Goal: Task Accomplishment & Management: Manage account settings

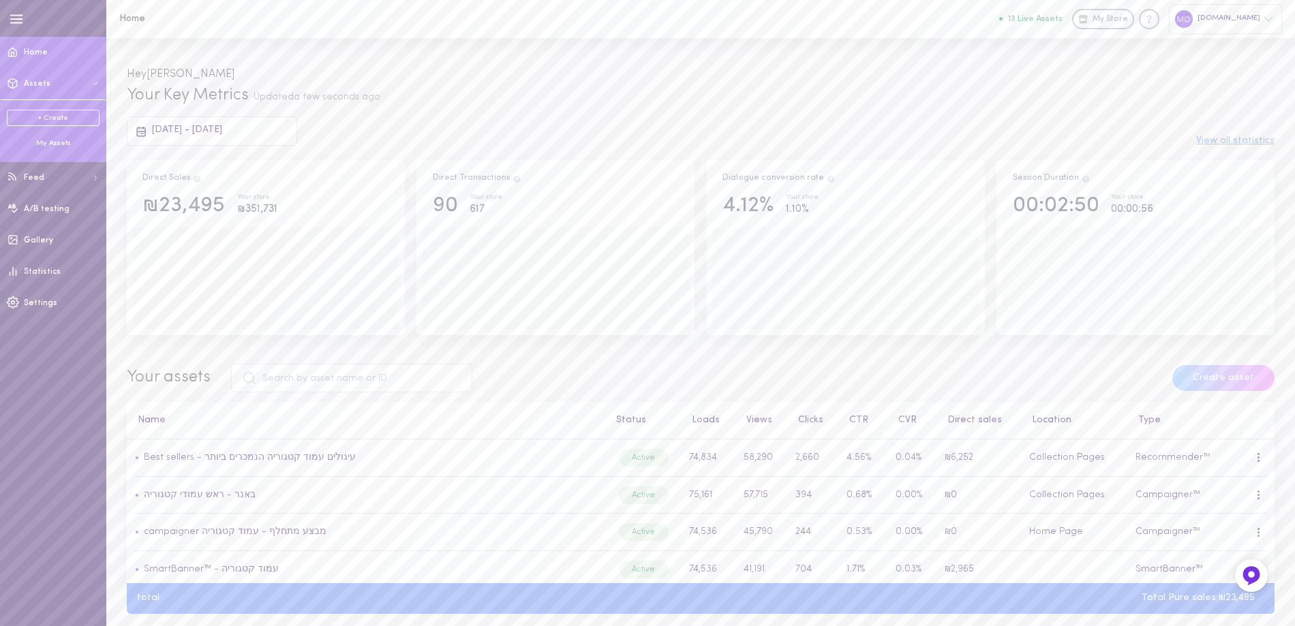
click at [55, 142] on div "My Assets" at bounding box center [53, 143] width 93 height 10
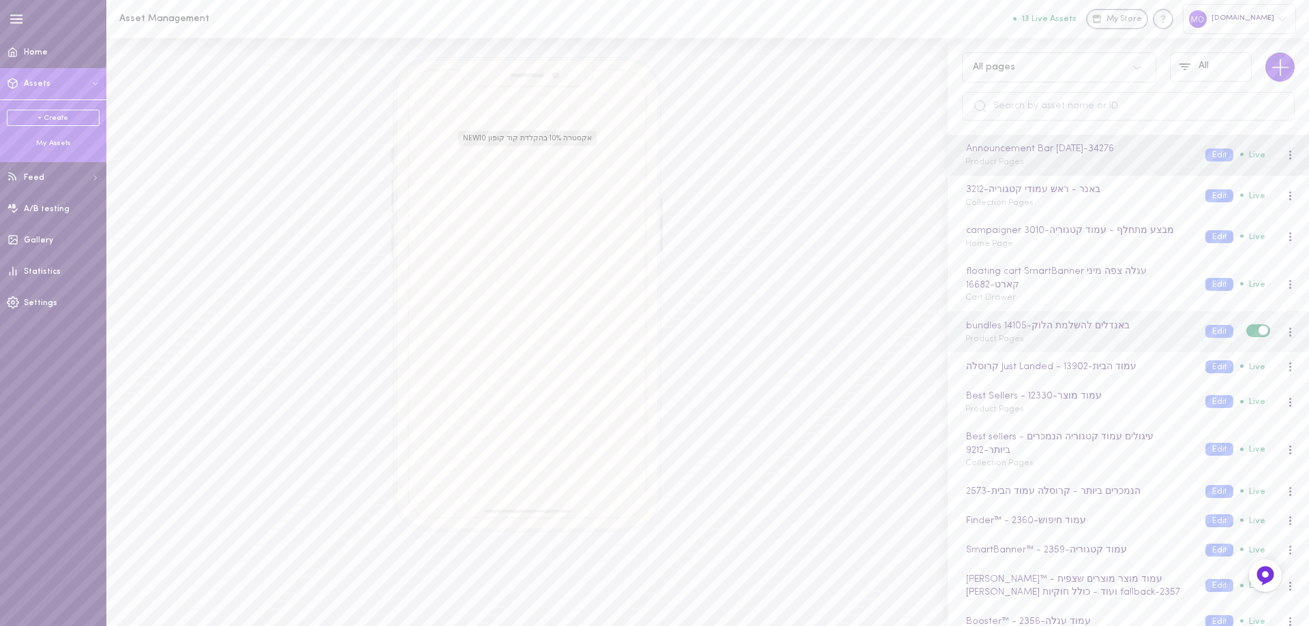
click at [1063, 344] on div "bundles באנדלים להשלמת הלוק - 14105 Product Pages" at bounding box center [1075, 332] width 240 height 27
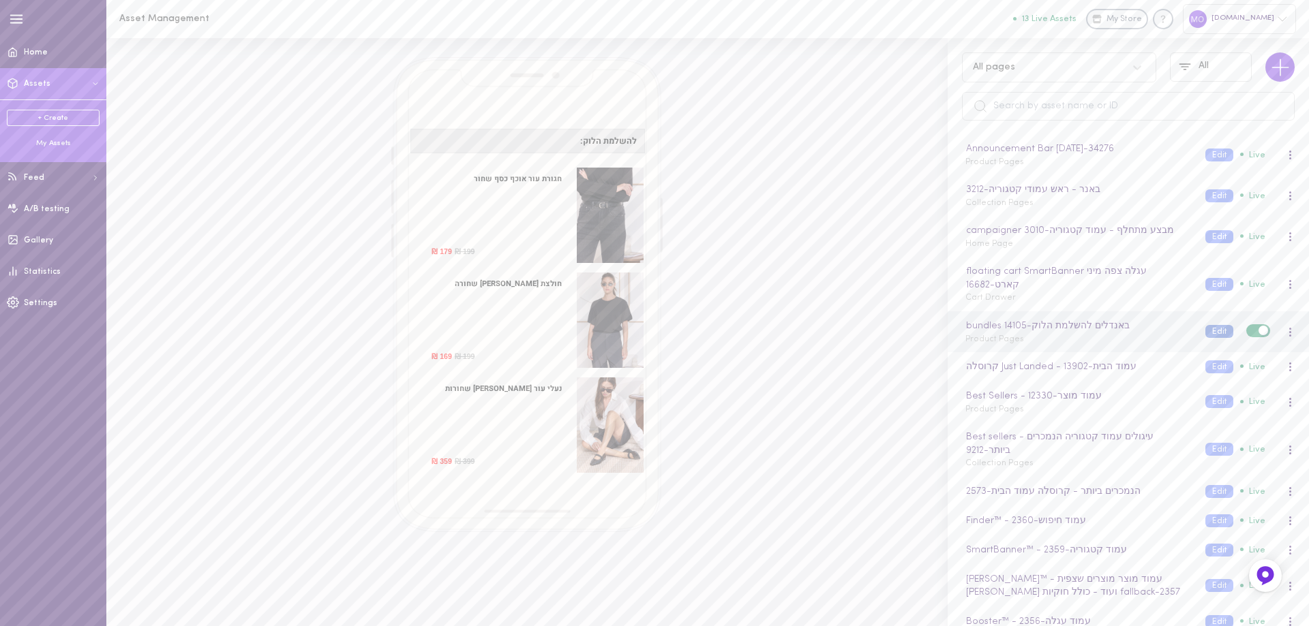
click at [1205, 330] on button "Edit" at bounding box center [1219, 331] width 28 height 13
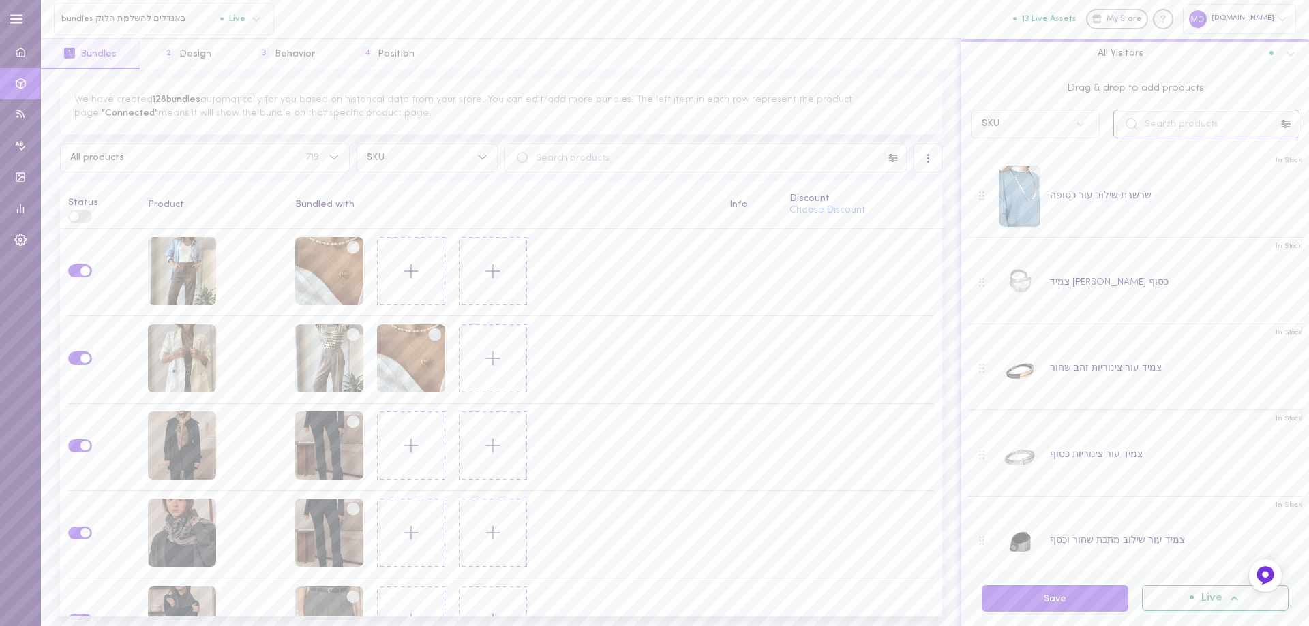
click at [1172, 125] on input "text" at bounding box center [1206, 124] width 186 height 29
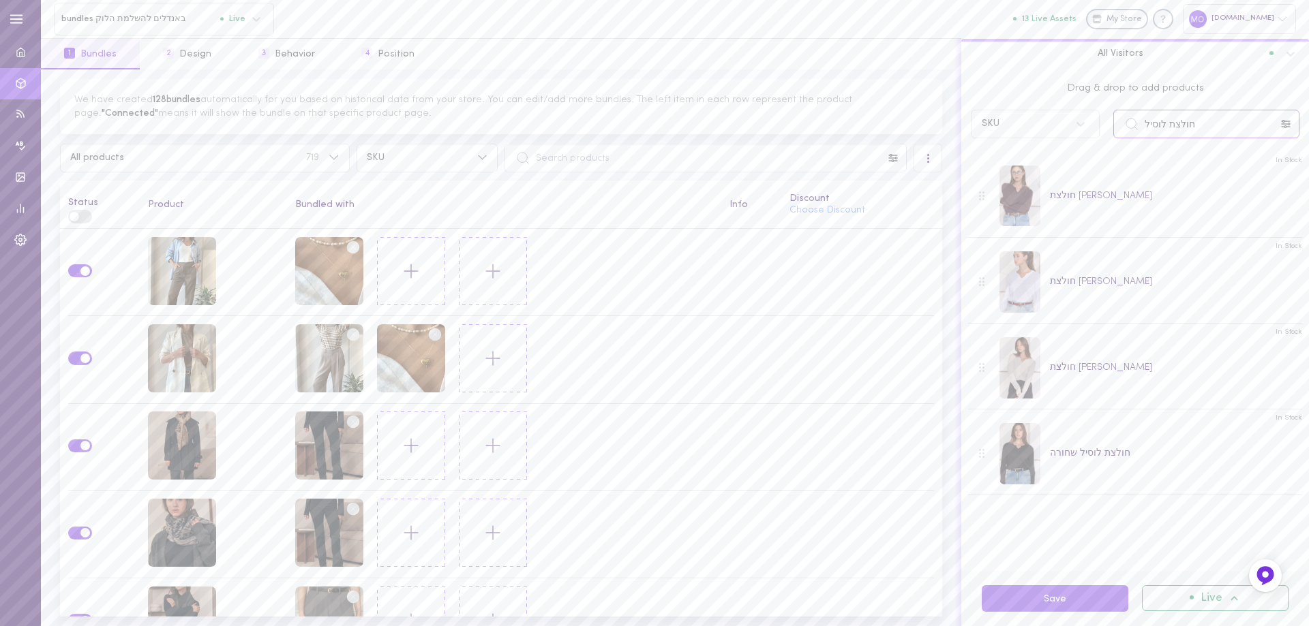
type input "חולצת לוסיל"
click at [641, 155] on input "text" at bounding box center [705, 158] width 402 height 29
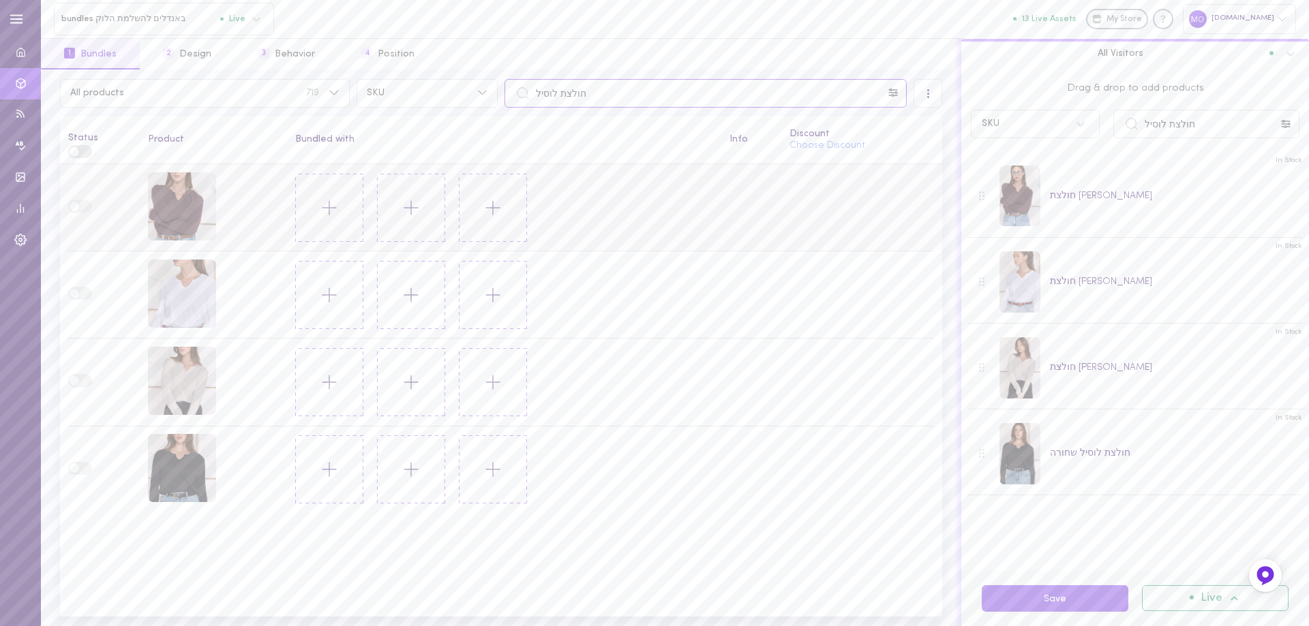
type input "חולצת לוסיל"
click at [241, 207] on td at bounding box center [213, 207] width 147 height 87
click at [186, 208] on div "חולצת לוסיל בורדו סגלגל" at bounding box center [182, 206] width 68 height 68
drag, startPoint x: 1178, startPoint y: 126, endPoint x: 1109, endPoint y: 147, distance: 71.8
click at [1109, 147] on div "Drag & drop to add products SKU חולצת לוסיל In Stock חולצת [PERSON_NAME] In Sto…" at bounding box center [1135, 321] width 348 height 502
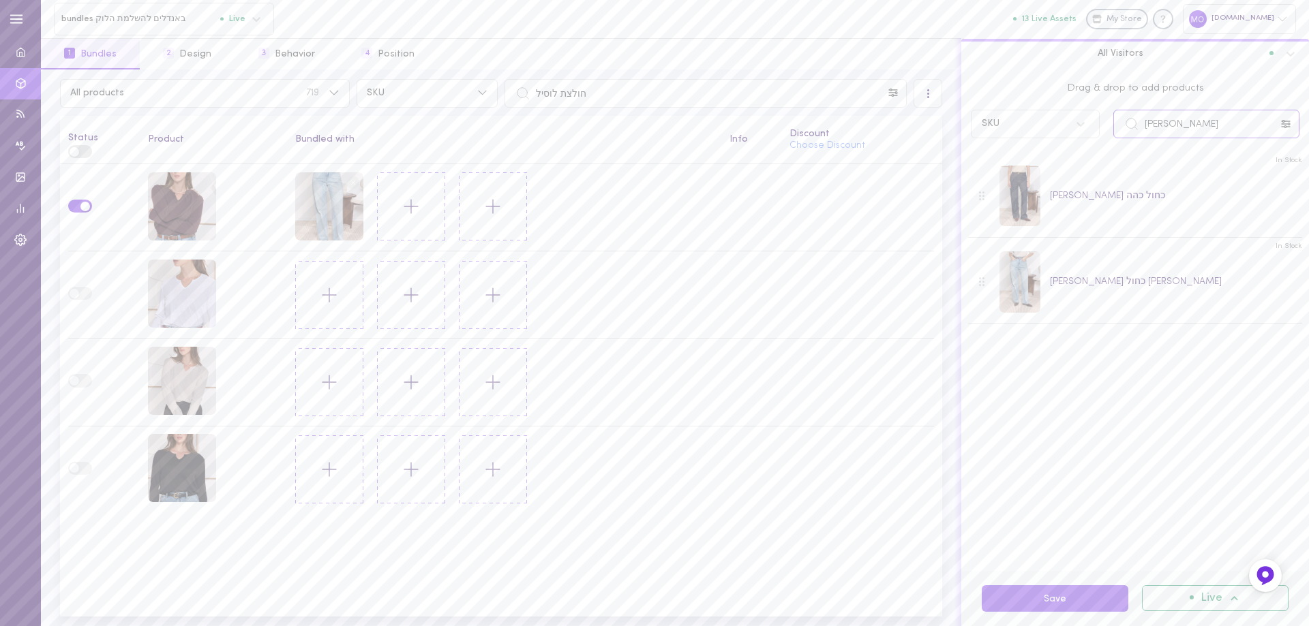
drag, startPoint x: 1202, startPoint y: 122, endPoint x: 997, endPoint y: 151, distance: 206.5
click at [997, 151] on div "Drag & drop to add products SKU ג[PERSON_NAME] כריסטינה In Stock [PERSON_NAME] …" at bounding box center [1135, 321] width 348 height 502
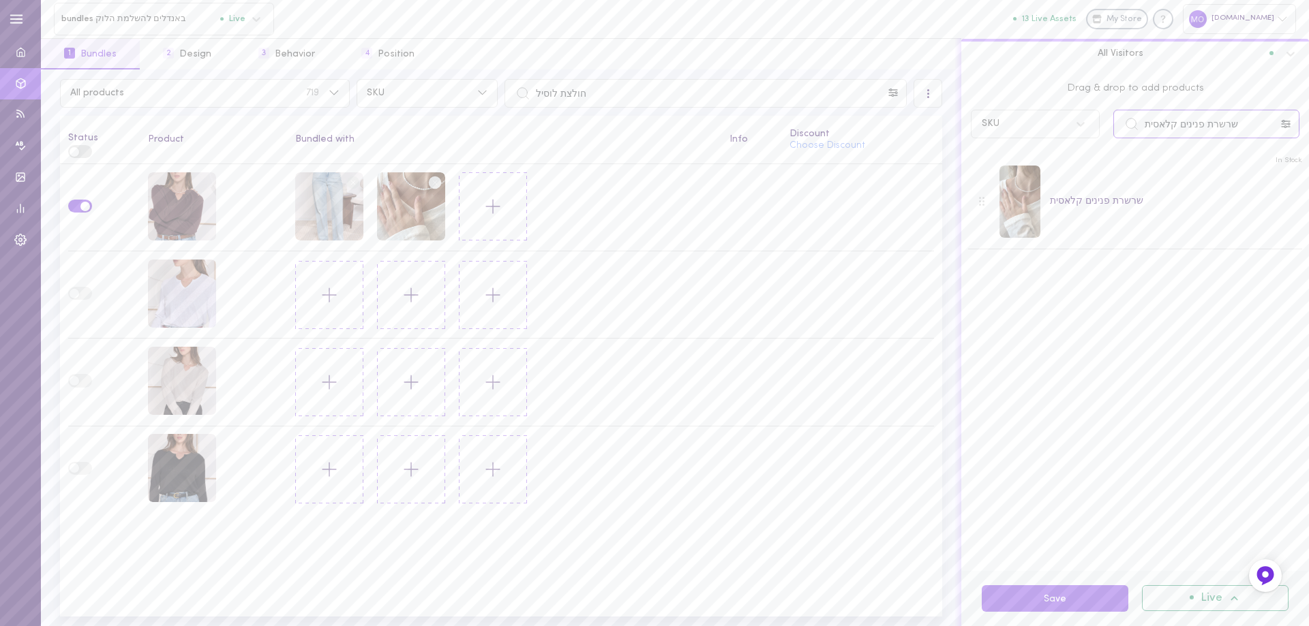
drag, startPoint x: 1249, startPoint y: 127, endPoint x: 1069, endPoint y: 163, distance: 182.9
click at [1074, 177] on div "Drag & drop to add products SKU שרשרת פנינים קלאסית In Stock שרשרת פנינים קלאסית" at bounding box center [1135, 321] width 348 height 502
type input "ג"
type input "ח"
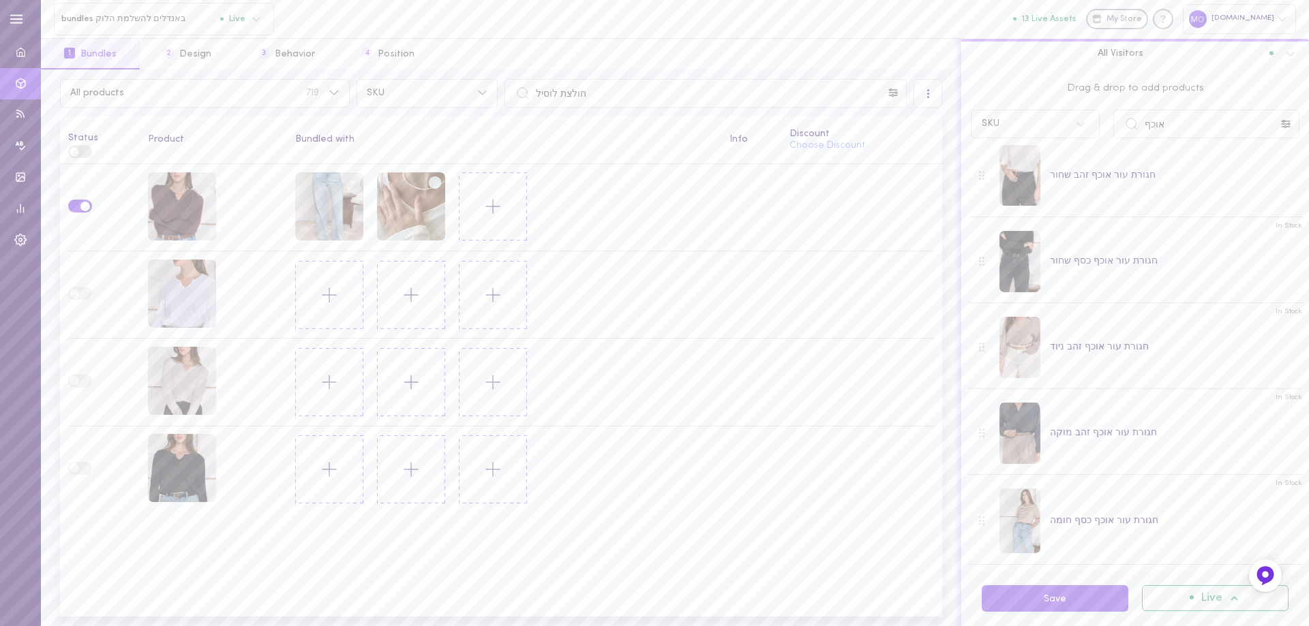
scroll to position [21, 0]
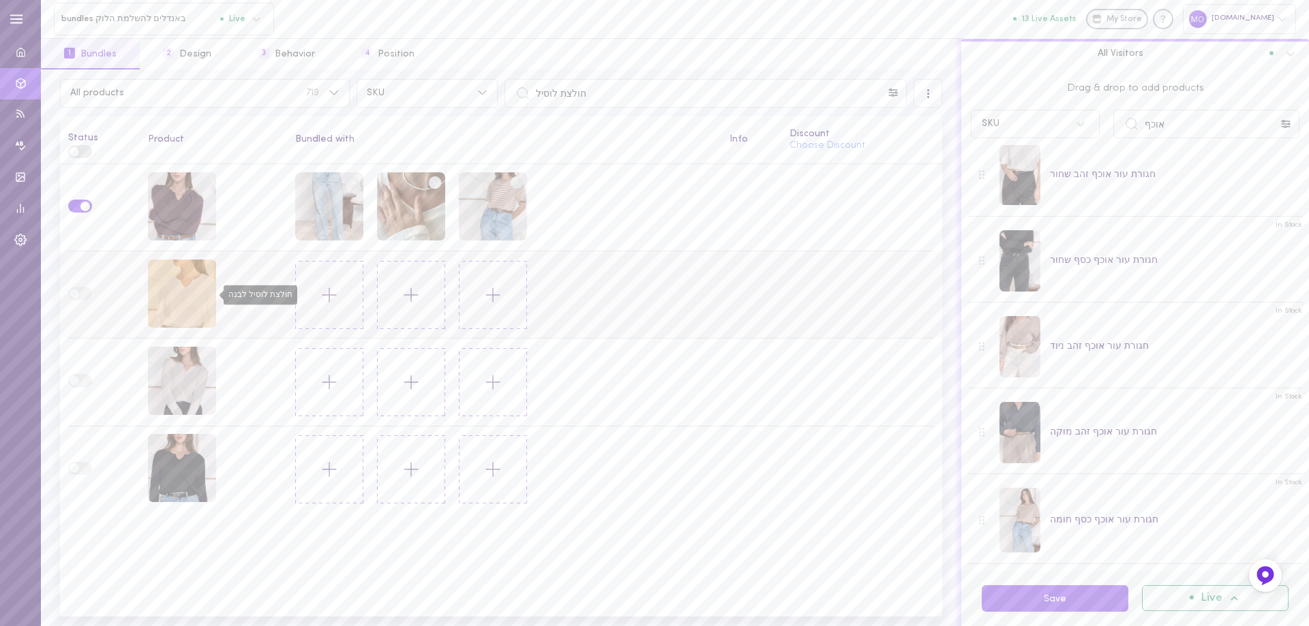
click at [189, 294] on div "חולצת לוסיל לבנה" at bounding box center [182, 294] width 68 height 68
drag, startPoint x: 1184, startPoint y: 129, endPoint x: 1096, endPoint y: 136, distance: 88.2
click at [1096, 136] on div "SKU אוכף" at bounding box center [1135, 124] width 342 height 29
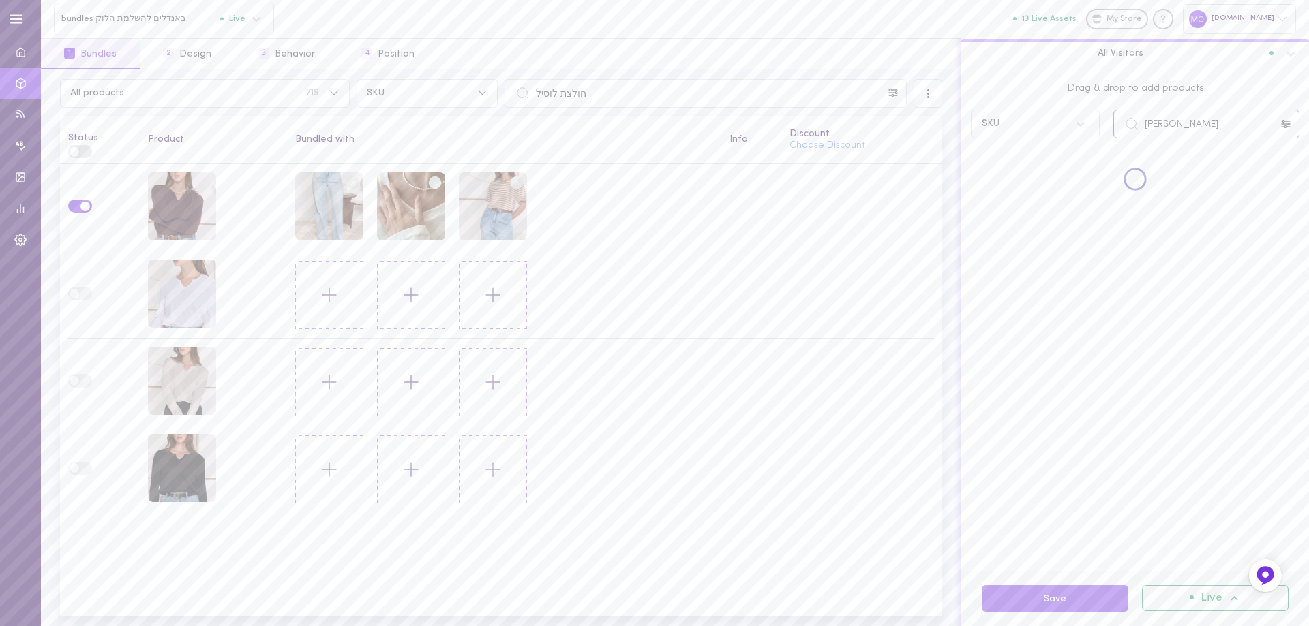
scroll to position [0, 0]
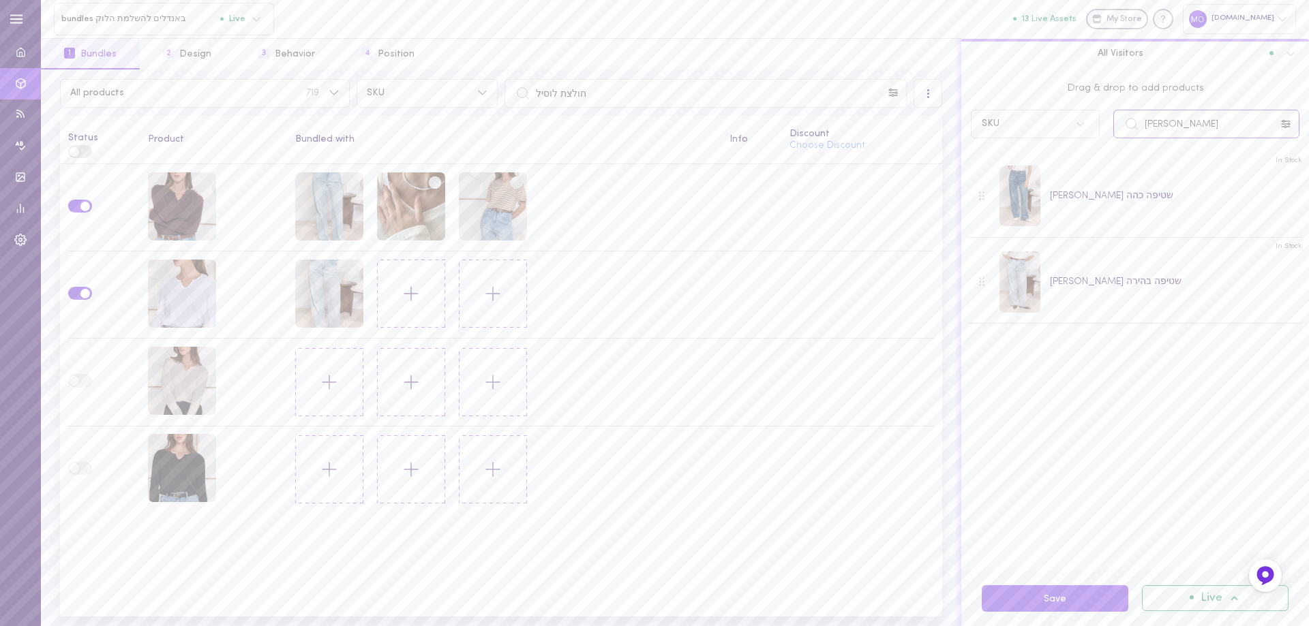
drag, startPoint x: 1167, startPoint y: 123, endPoint x: 1112, endPoint y: 127, distance: 55.4
click at [1112, 127] on div "[PERSON_NAME]" at bounding box center [1206, 124] width 200 height 29
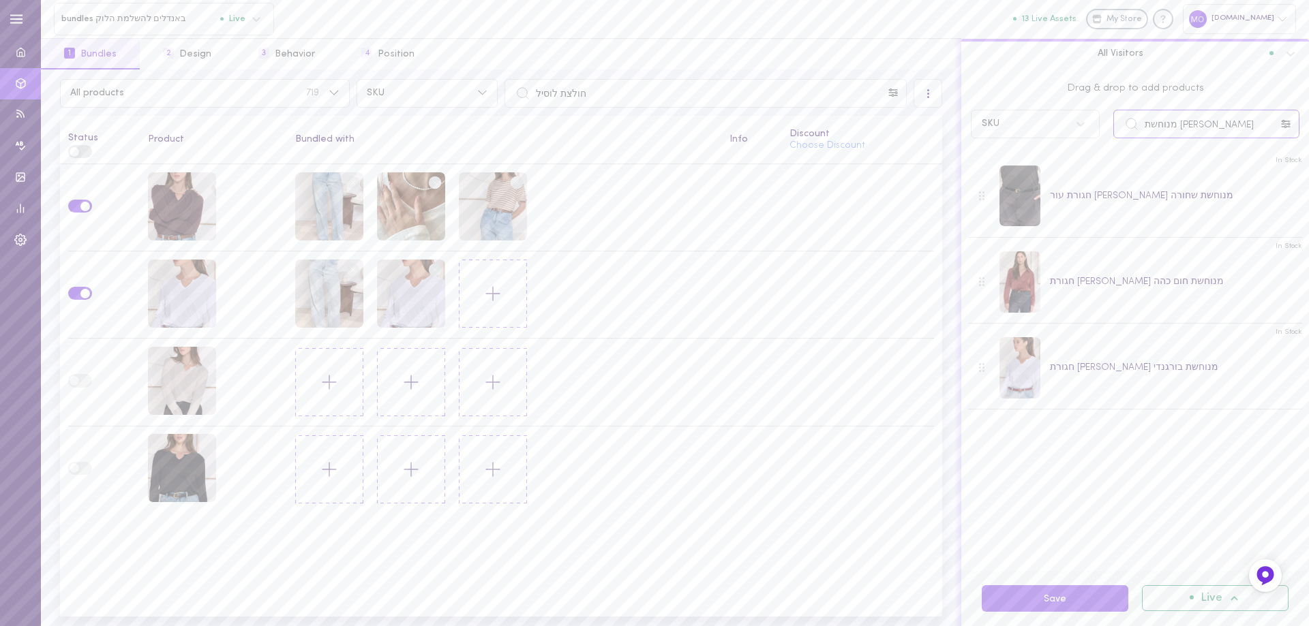
drag, startPoint x: 1201, startPoint y: 128, endPoint x: 1082, endPoint y: 147, distance: 120.0
click at [1084, 147] on div "Drag & drop to add products SKU [PERSON_NAME] מנוחשת In Stock חגורת עור [PERSON…" at bounding box center [1135, 321] width 348 height 502
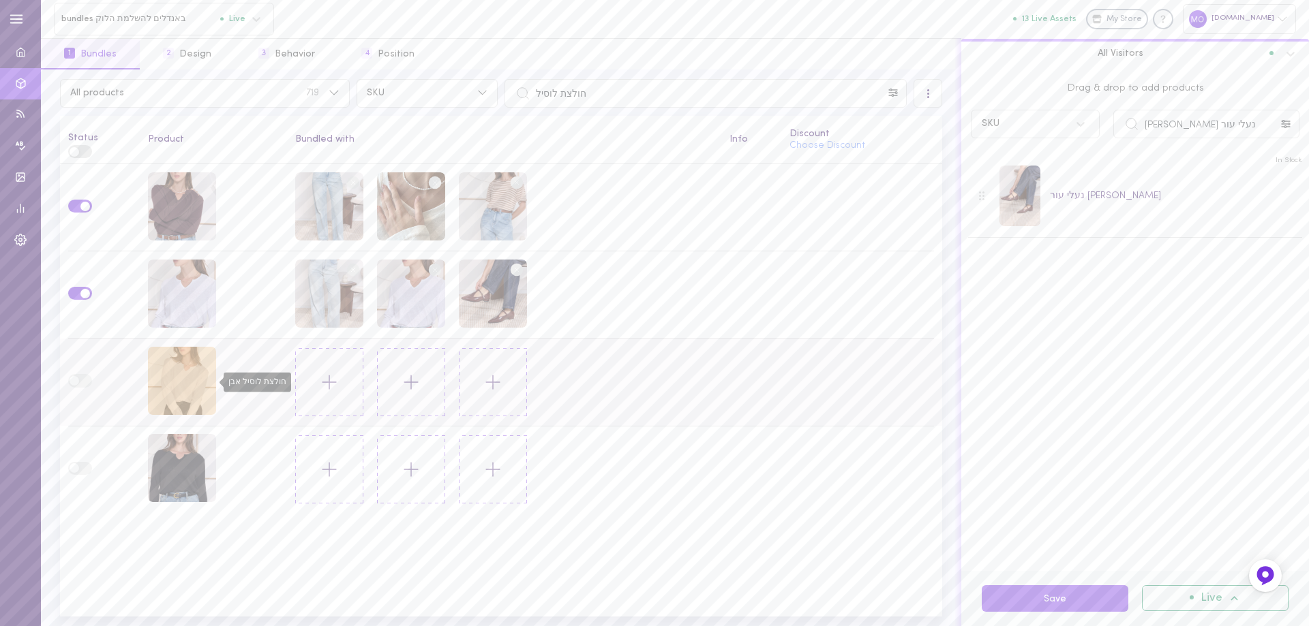
click at [182, 391] on div "חולצת לוסיל אבן" at bounding box center [182, 381] width 68 height 68
drag, startPoint x: 1221, startPoint y: 121, endPoint x: 1037, endPoint y: 119, distance: 184.1
click at [1037, 119] on div "SKU נעלי עור [PERSON_NAME]" at bounding box center [1135, 124] width 342 height 29
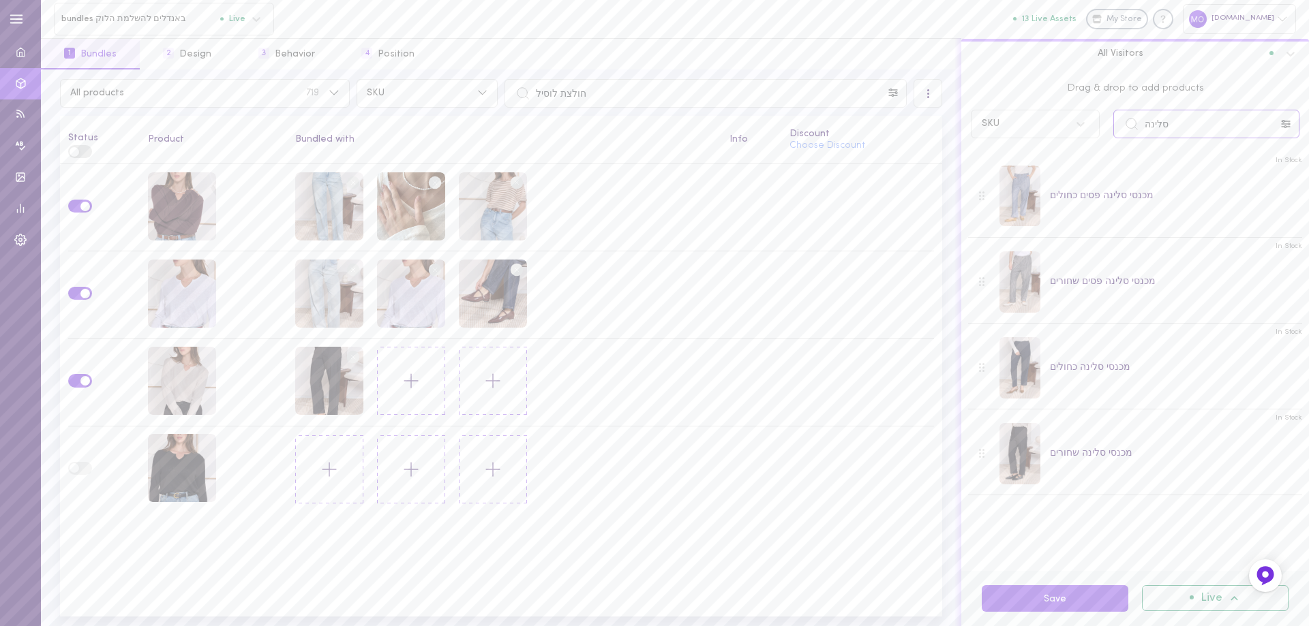
drag, startPoint x: 1207, startPoint y: 121, endPoint x: 1091, endPoint y: 136, distance: 116.9
click at [1091, 136] on div "SKU סלינה" at bounding box center [1135, 124] width 342 height 29
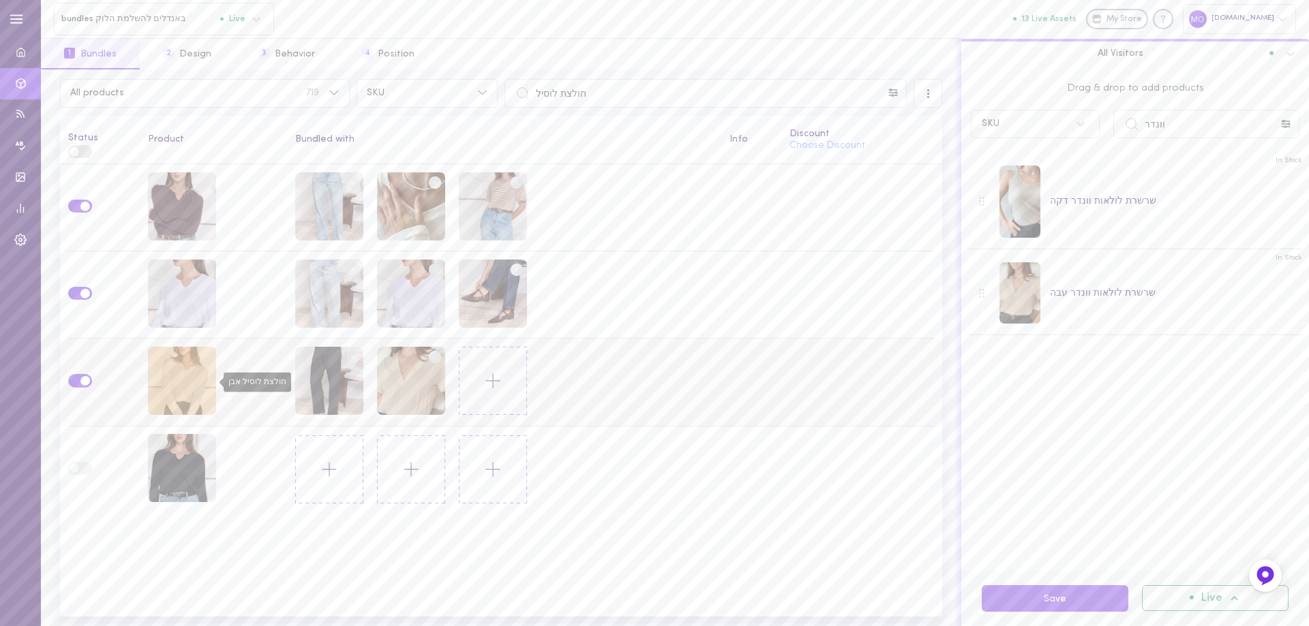
click at [181, 358] on div "חולצת לוסיל אבן" at bounding box center [182, 381] width 68 height 68
drag, startPoint x: 1195, startPoint y: 132, endPoint x: 1069, endPoint y: 150, distance: 127.4
click at [1069, 150] on div "Drag & drop to add products SKU וונדר In Stock שרשרת לולאות וונדר דקה In Stock …" at bounding box center [1135, 321] width 348 height 502
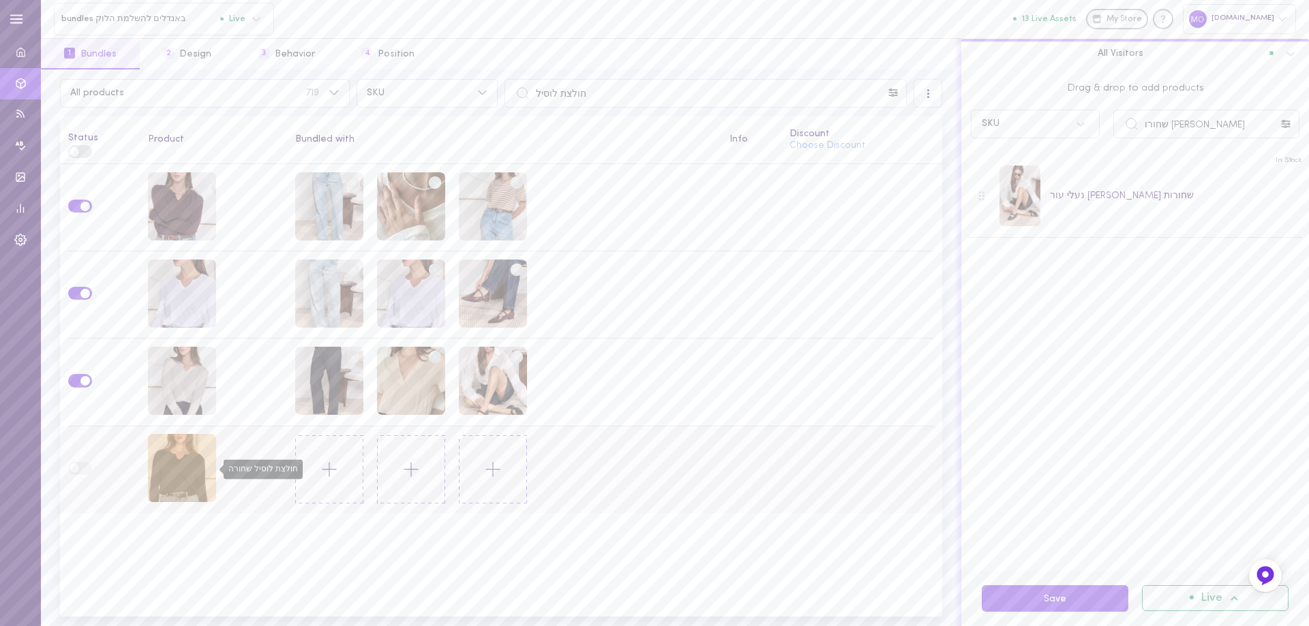
click at [177, 470] on div "חולצת לוסיל שחורה" at bounding box center [182, 468] width 68 height 68
drag, startPoint x: 1195, startPoint y: 132, endPoint x: 957, endPoint y: 182, distance: 243.0
click at [961, 182] on div "Drag & drop to add products SKU [PERSON_NAME] שחורו In Stock נעלי עור [PERSON_N…" at bounding box center [1135, 348] width 348 height 557
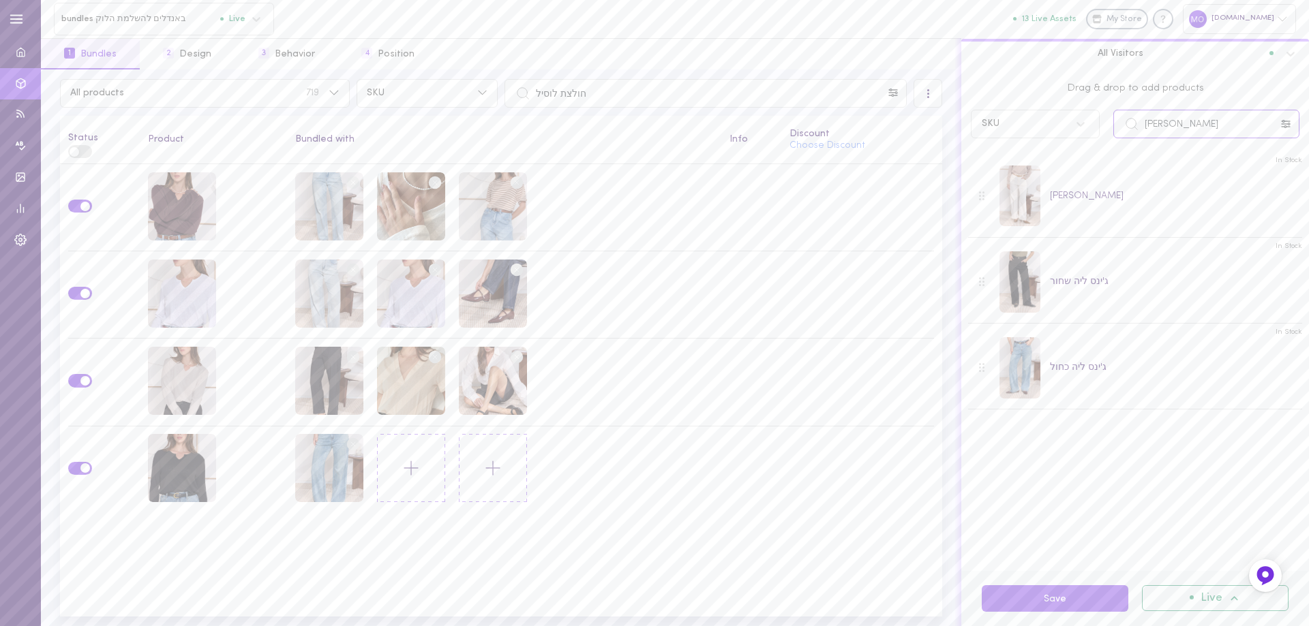
drag, startPoint x: 1196, startPoint y: 127, endPoint x: 1073, endPoint y: 152, distance: 125.1
click at [1073, 152] on div "Drag & drop to add products SKU ג'ינס ליה In Stock ג'ינס [PERSON_NAME] In Stock…" at bounding box center [1135, 321] width 348 height 502
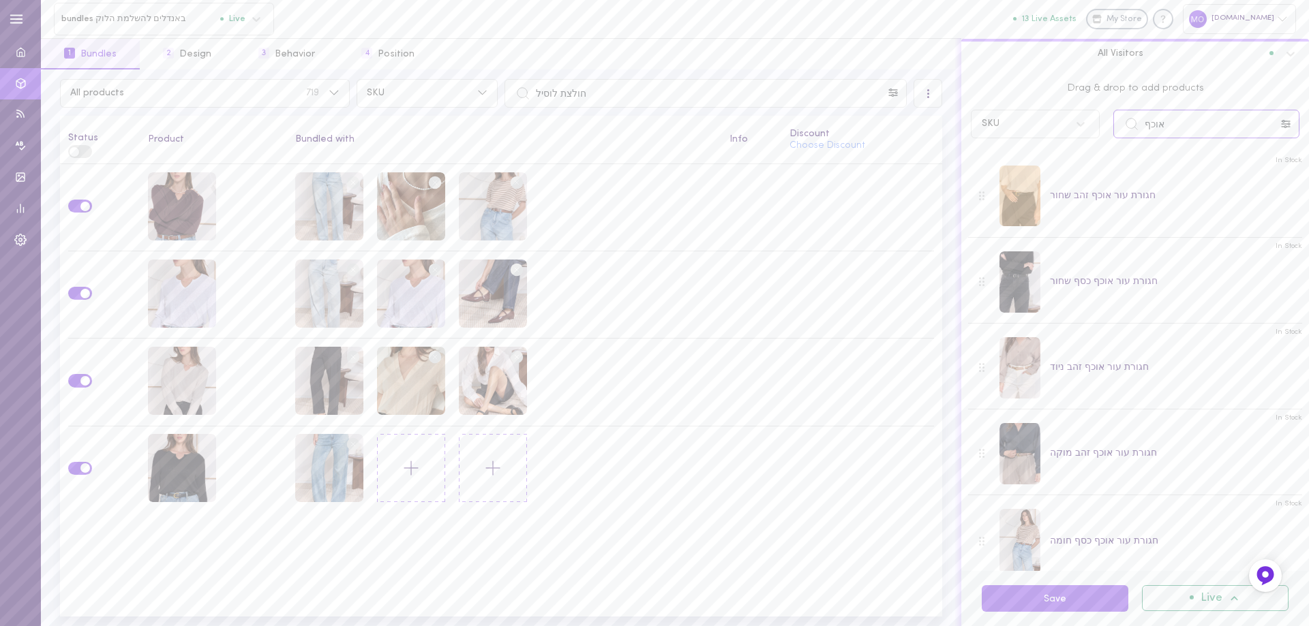
type input "אוכף"
click at [1074, 598] on button "Save" at bounding box center [1055, 599] width 147 height 27
drag, startPoint x: 695, startPoint y: 110, endPoint x: 555, endPoint y: 100, distance: 140.8
click at [556, 101] on div "All products 719 SKU חולצת לוסיל All Visitors Status Product Bundled with Info …" at bounding box center [501, 348] width 920 height 557
click at [607, 93] on input "חולצת לוסיל" at bounding box center [705, 93] width 402 height 29
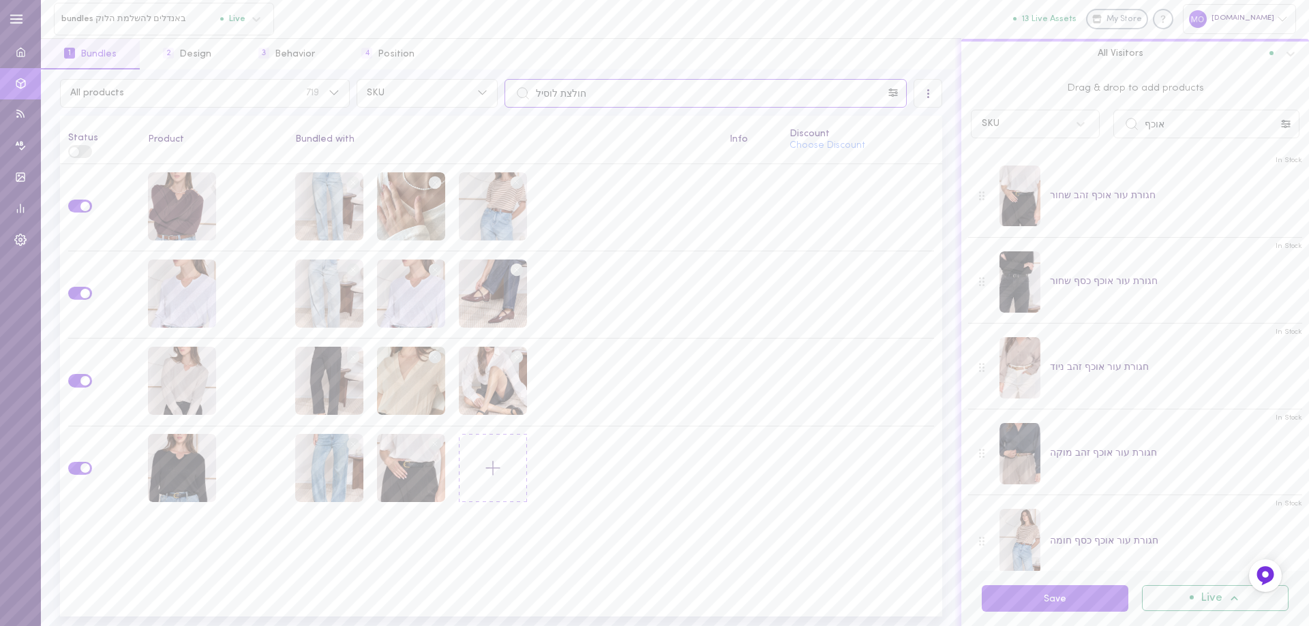
click at [607, 93] on input "חולצת לוסיל" at bounding box center [705, 93] width 402 height 29
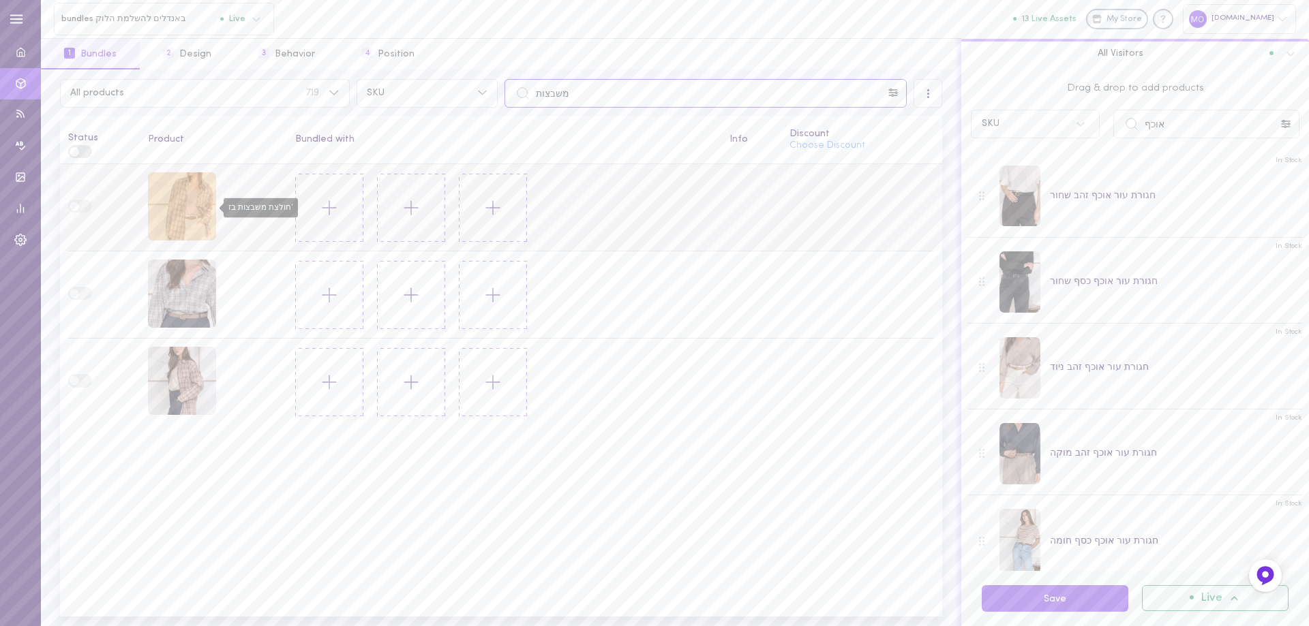
type input "משבצות"
click at [171, 204] on div "חולצת משבצות בז'" at bounding box center [182, 206] width 68 height 68
drag, startPoint x: 1184, startPoint y: 115, endPoint x: 1099, endPoint y: 132, distance: 86.1
click at [1103, 135] on div "SKU אוכף" at bounding box center [1135, 124] width 342 height 29
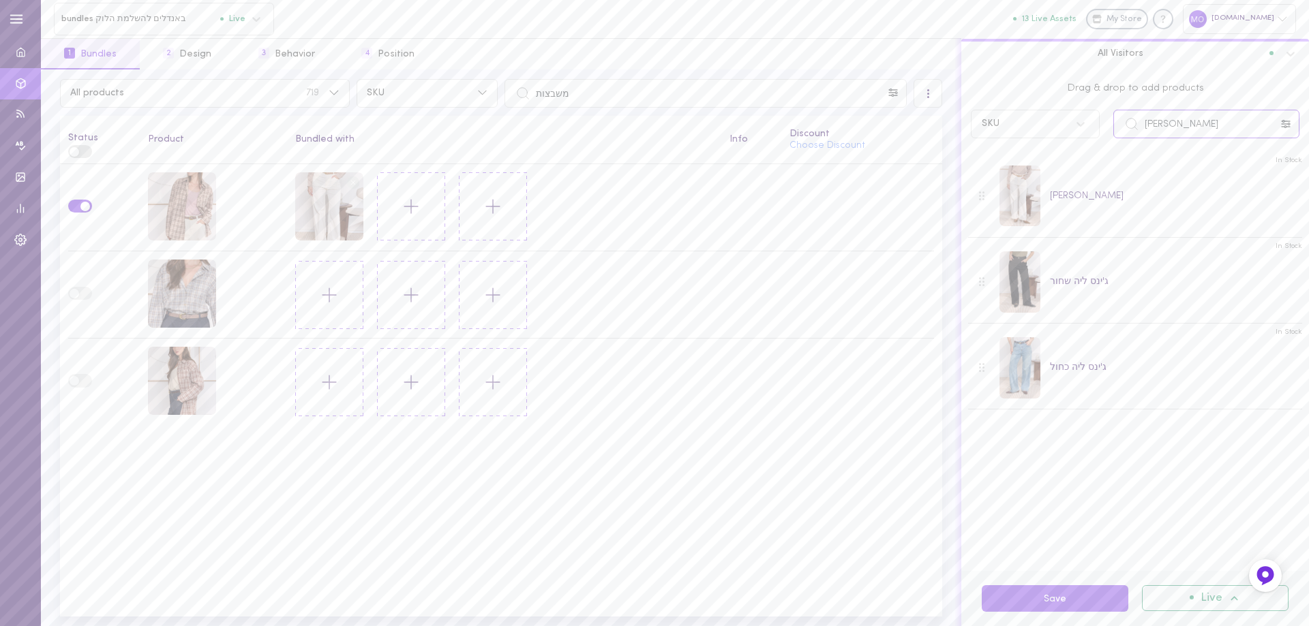
drag, startPoint x: 1187, startPoint y: 132, endPoint x: 1066, endPoint y: 130, distance: 120.7
click at [1066, 130] on div "SKU [PERSON_NAME]" at bounding box center [1135, 124] width 342 height 29
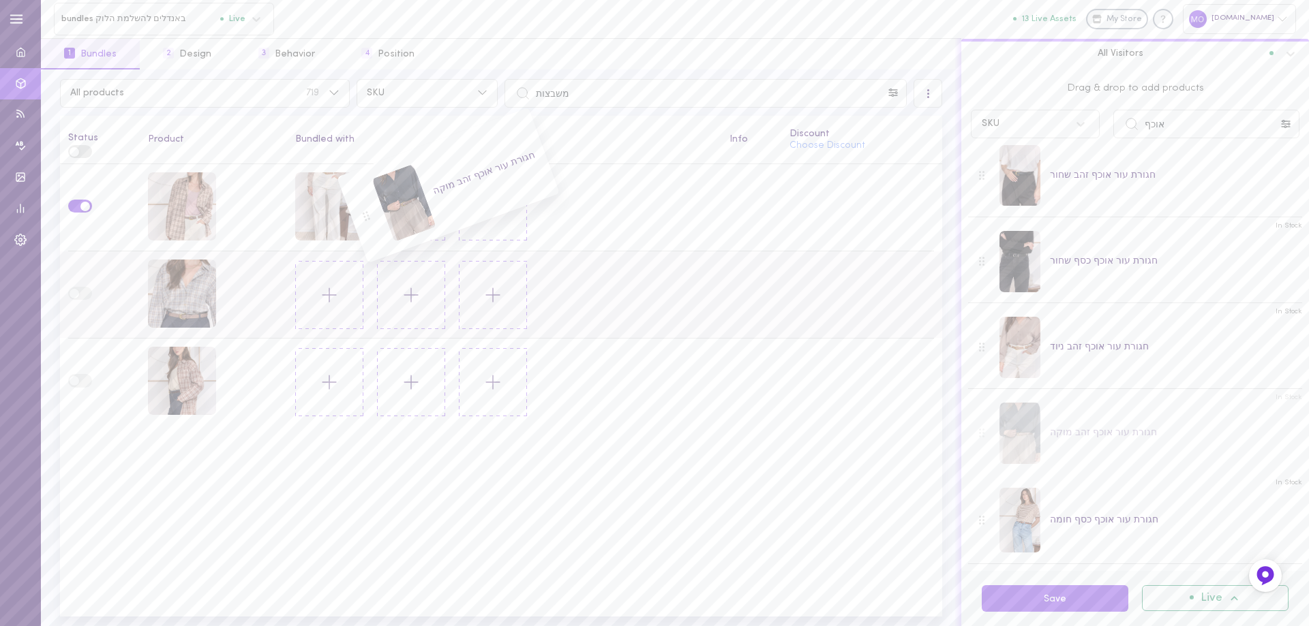
scroll to position [21, 0]
drag, startPoint x: 1176, startPoint y: 129, endPoint x: 1044, endPoint y: 119, distance: 132.0
click at [1049, 125] on div "SKU אוכף" at bounding box center [1135, 124] width 342 height 29
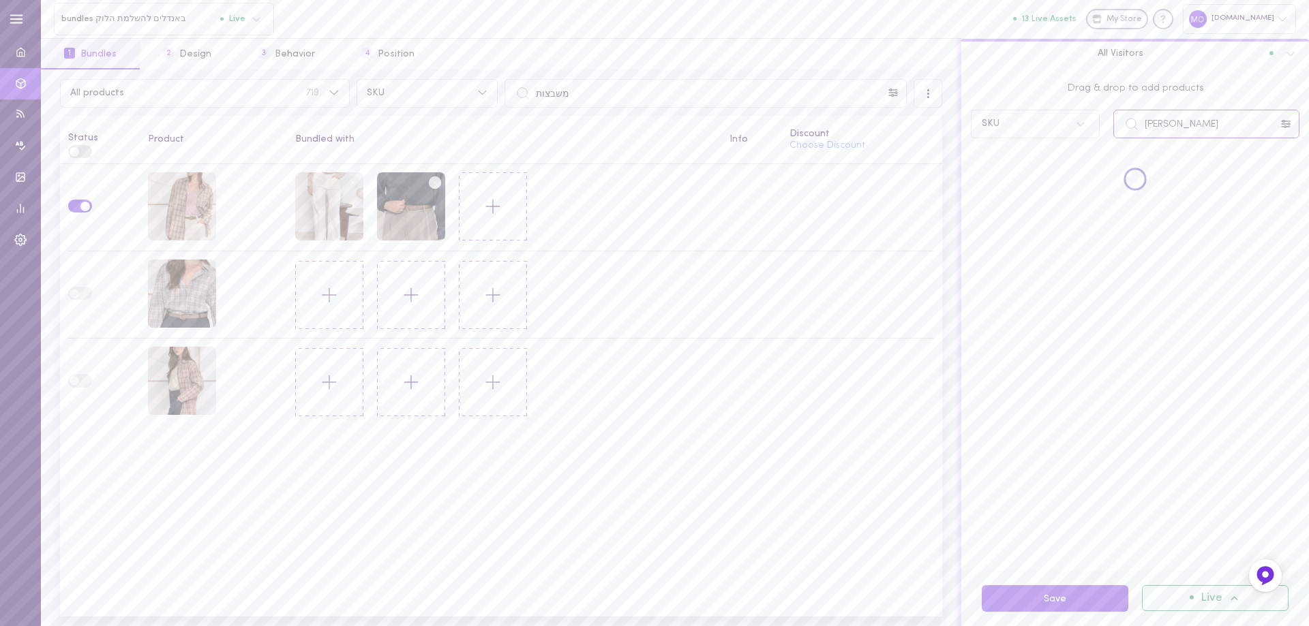
scroll to position [0, 0]
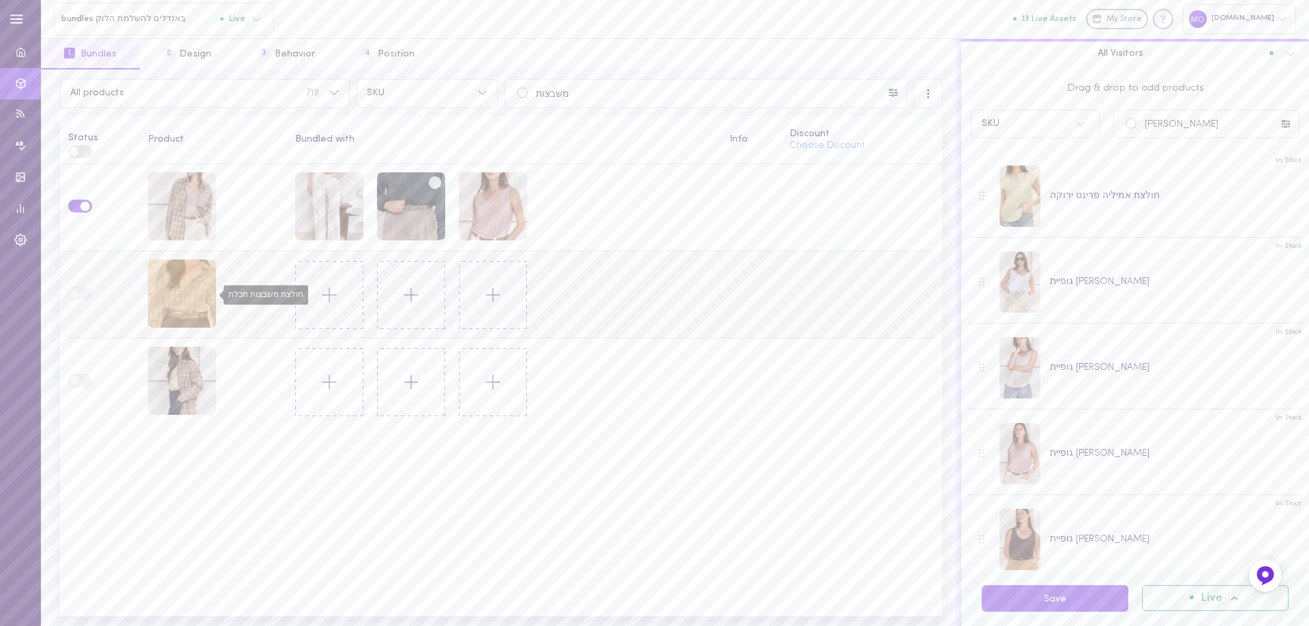
click at [171, 299] on div "חולצת משבצות תכלת" at bounding box center [182, 294] width 68 height 68
drag, startPoint x: 1202, startPoint y: 126, endPoint x: 1023, endPoint y: 147, distance: 179.8
click at [1023, 147] on div "Drag & drop to add products SKU [PERSON_NAME] In Stock חולצת אמיליה פרינט ירוקה…" at bounding box center [1135, 321] width 348 height 502
type input "ר"
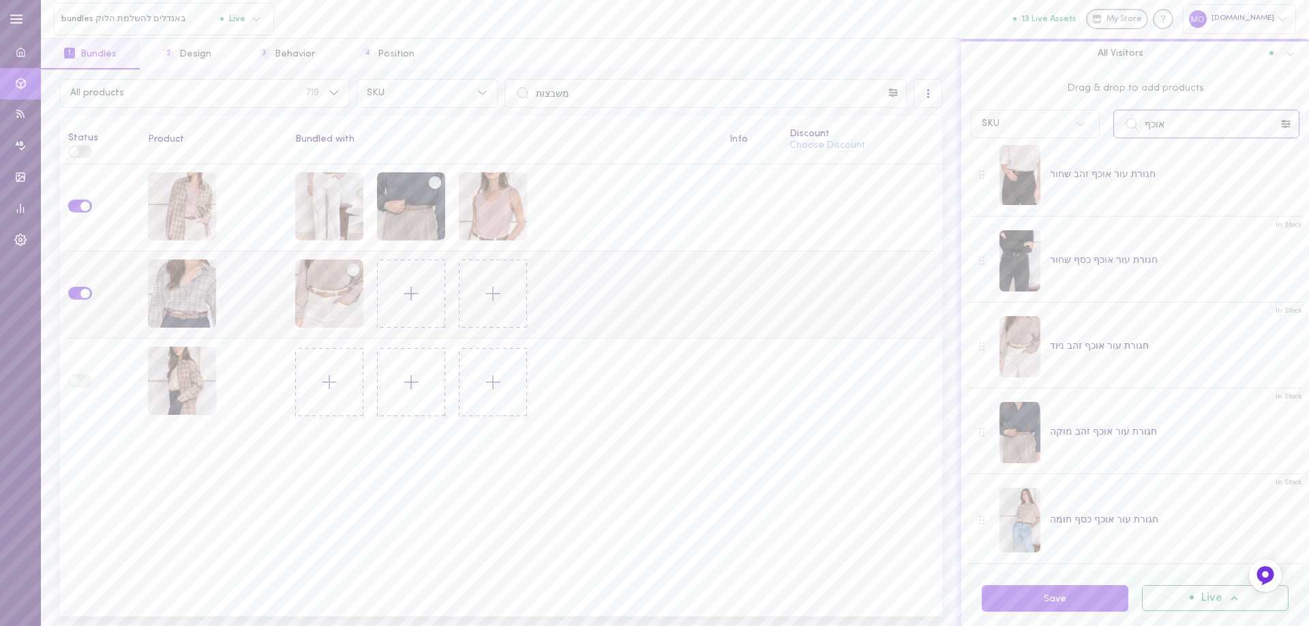
scroll to position [10, 0]
drag, startPoint x: 1177, startPoint y: 139, endPoint x: 997, endPoint y: 168, distance: 182.2
click at [997, 168] on div "Drag & drop to add products SKU אוכף In Stock חגורת עור אוכף זהב שחור In Stock …" at bounding box center [1135, 321] width 348 height 502
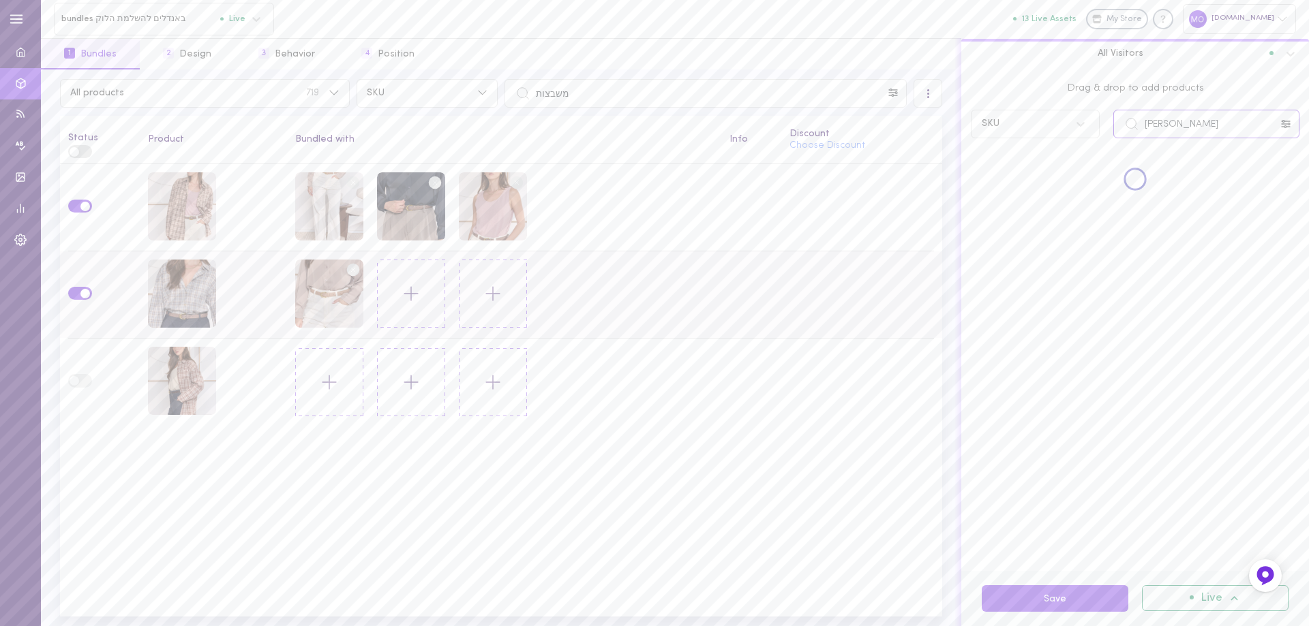
scroll to position [0, 0]
click at [1153, 130] on input "ברמודה ג" at bounding box center [1206, 124] width 186 height 29
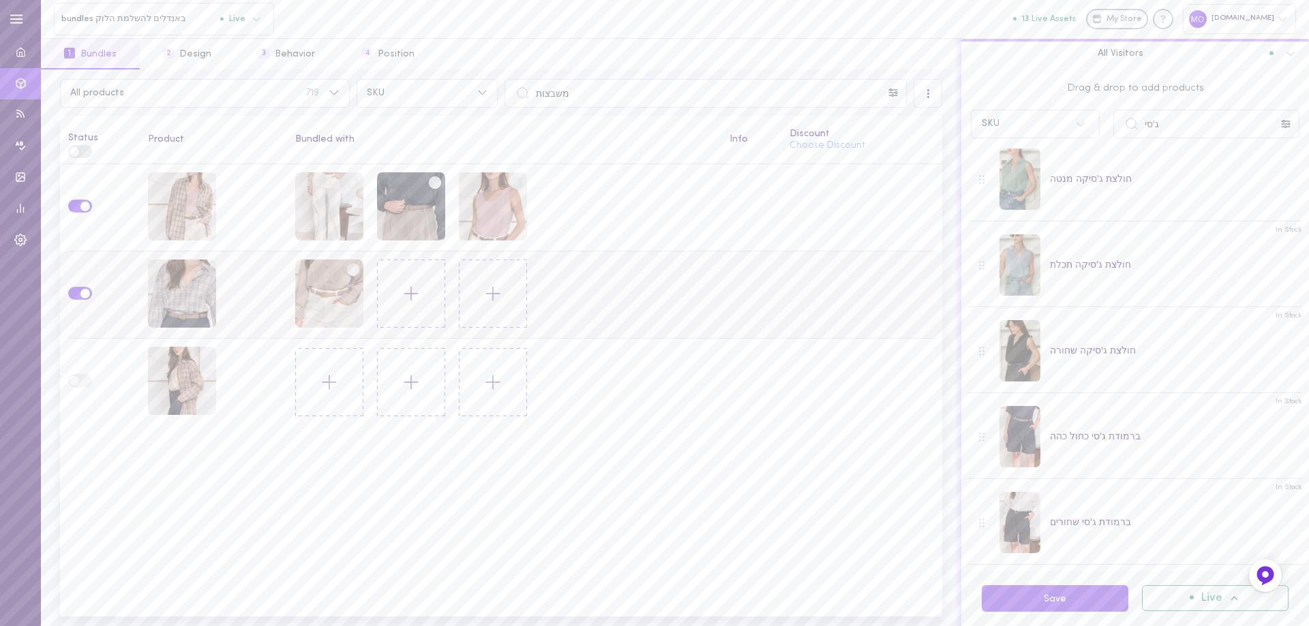
scroll to position [361, 0]
drag, startPoint x: 1177, startPoint y: 125, endPoint x: 1076, endPoint y: 135, distance: 101.4
click at [1076, 136] on div "SKU ג[PERSON_NAME]" at bounding box center [1135, 124] width 342 height 29
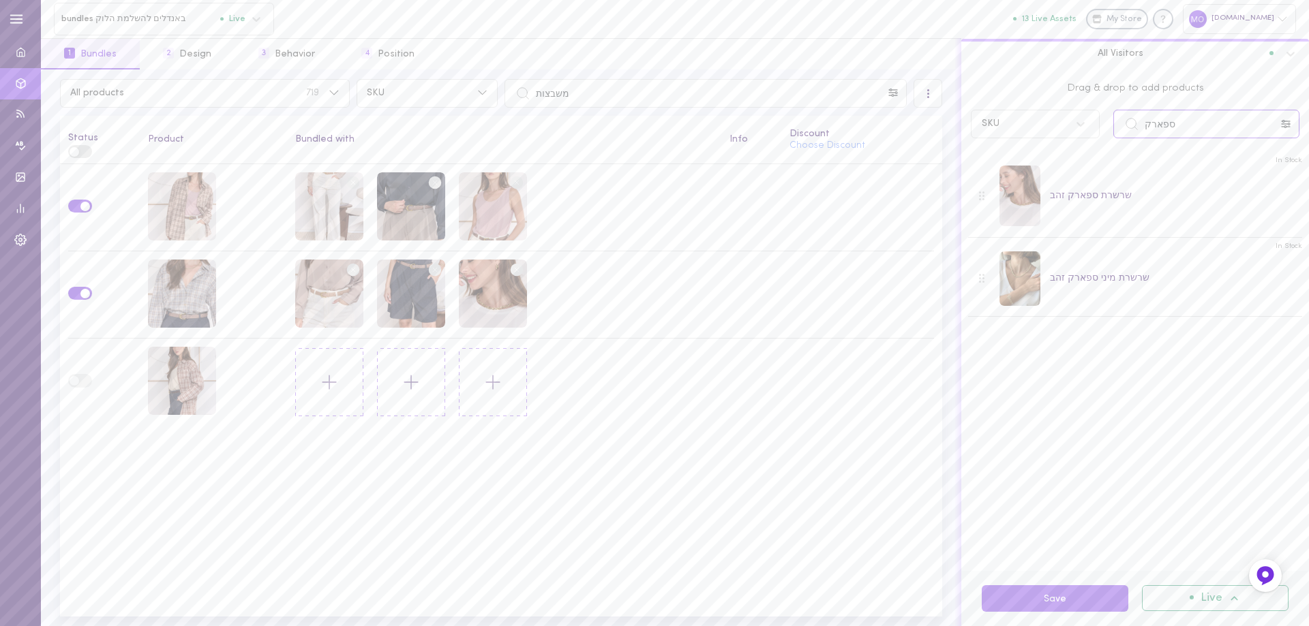
click at [1194, 127] on input "ספארק" at bounding box center [1206, 124] width 186 height 29
click at [182, 373] on div "חולצת משבצות בורדו" at bounding box center [182, 381] width 68 height 68
drag, startPoint x: 1200, startPoint y: 119, endPoint x: 1046, endPoint y: 142, distance: 156.4
click at [1046, 142] on div "Drag & drop to add products SKU ספארק" at bounding box center [1135, 108] width 348 height 76
drag, startPoint x: 1171, startPoint y: 134, endPoint x: 1055, endPoint y: 151, distance: 117.2
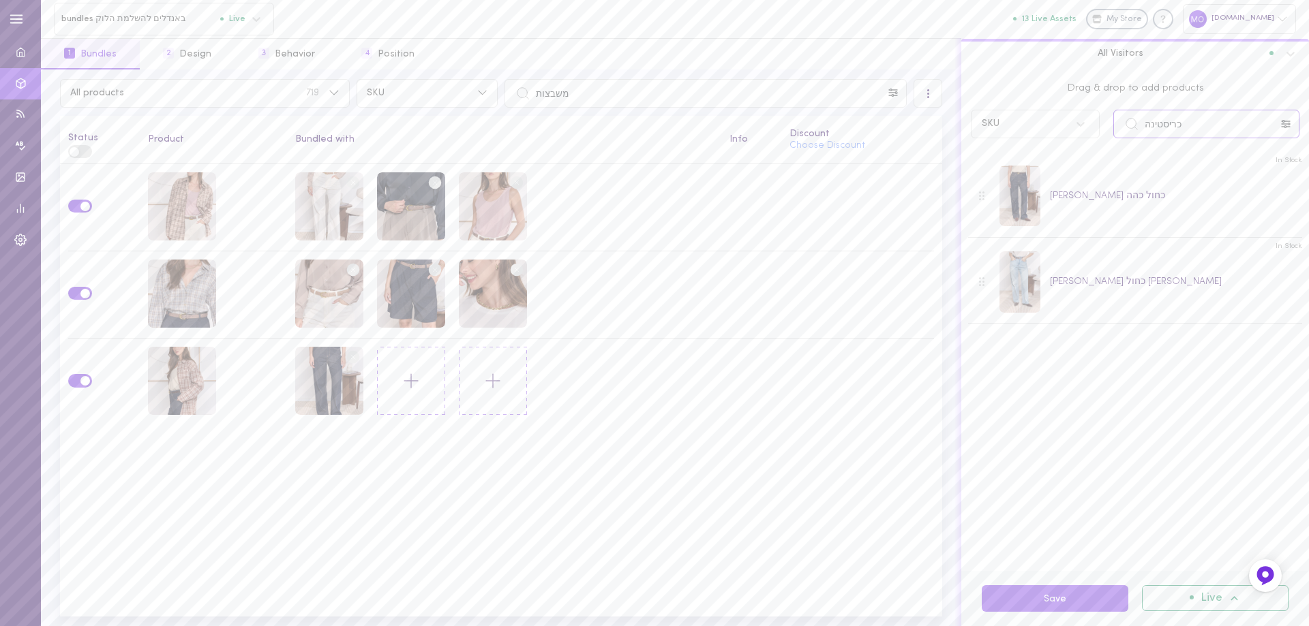
click at [1055, 151] on div "Drag & drop to add products SKU כריסטינה In Stock [PERSON_NAME] כריסטינה כחול כ…" at bounding box center [1135, 321] width 348 height 502
type input "ירח מנוחשת"
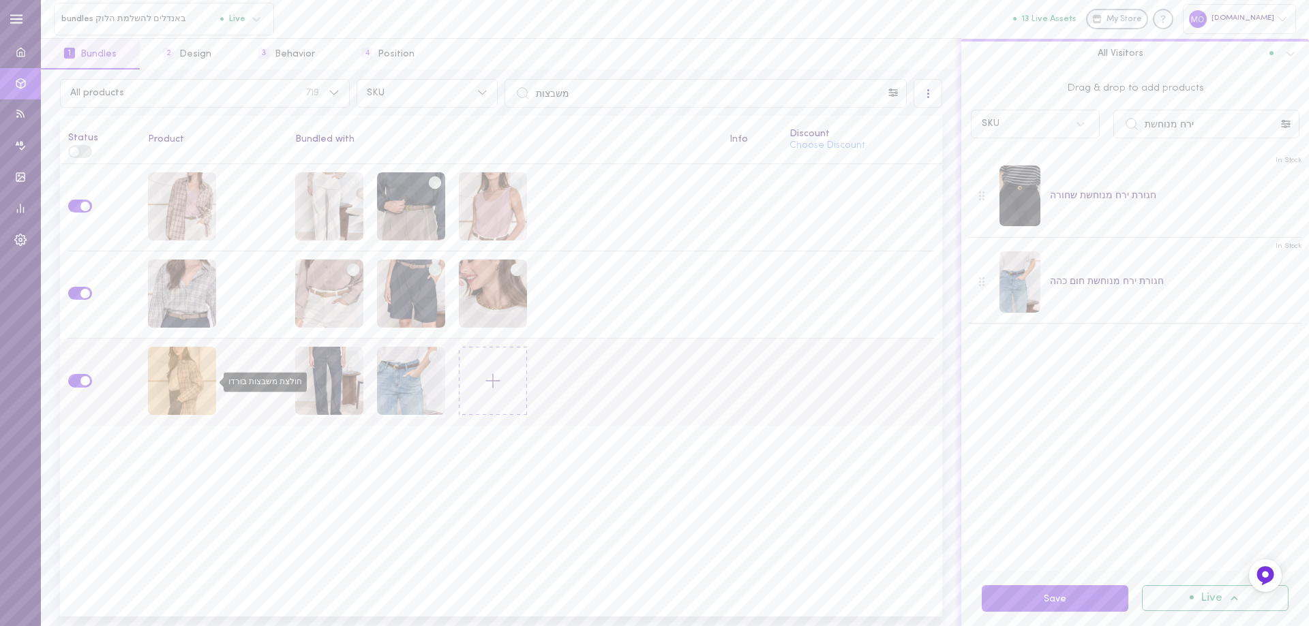
click at [202, 387] on div "חולצת משבצות בורדו" at bounding box center [182, 381] width 68 height 68
drag, startPoint x: 660, startPoint y: 100, endPoint x: 455, endPoint y: 112, distance: 205.5
click at [455, 112] on div "All products 719 SKU משבצות All Visitors Status Product Bundled with Info Disco…" at bounding box center [501, 348] width 920 height 557
type input "גרייס"
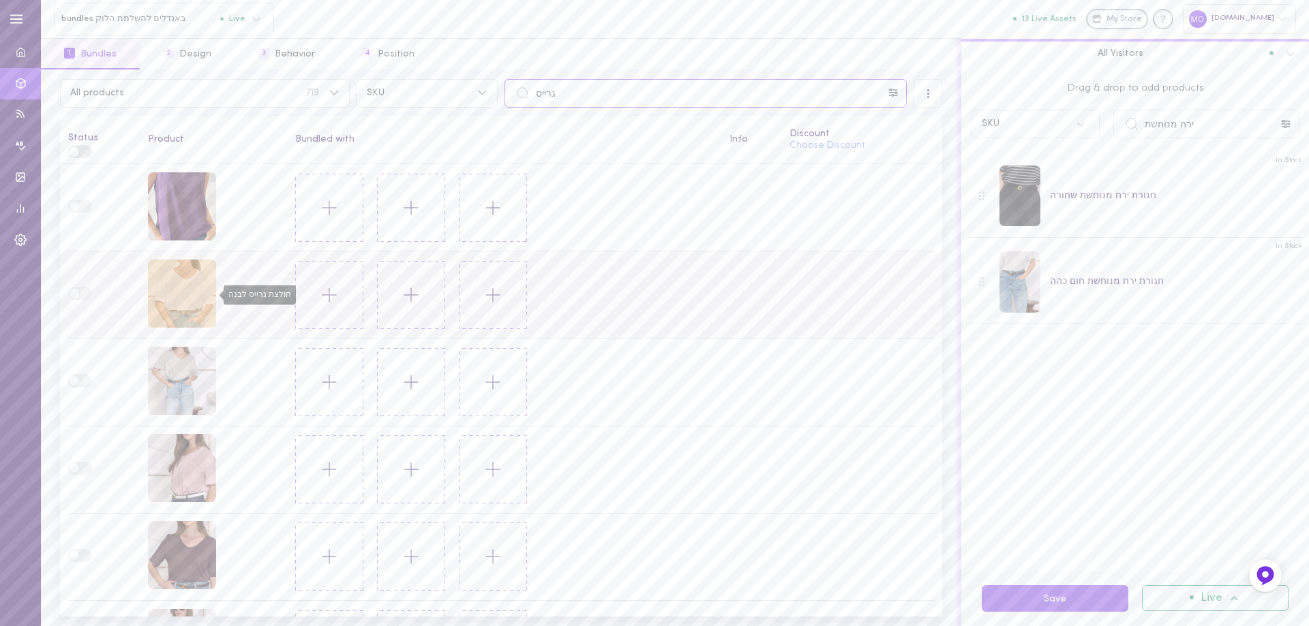
scroll to position [65, 0]
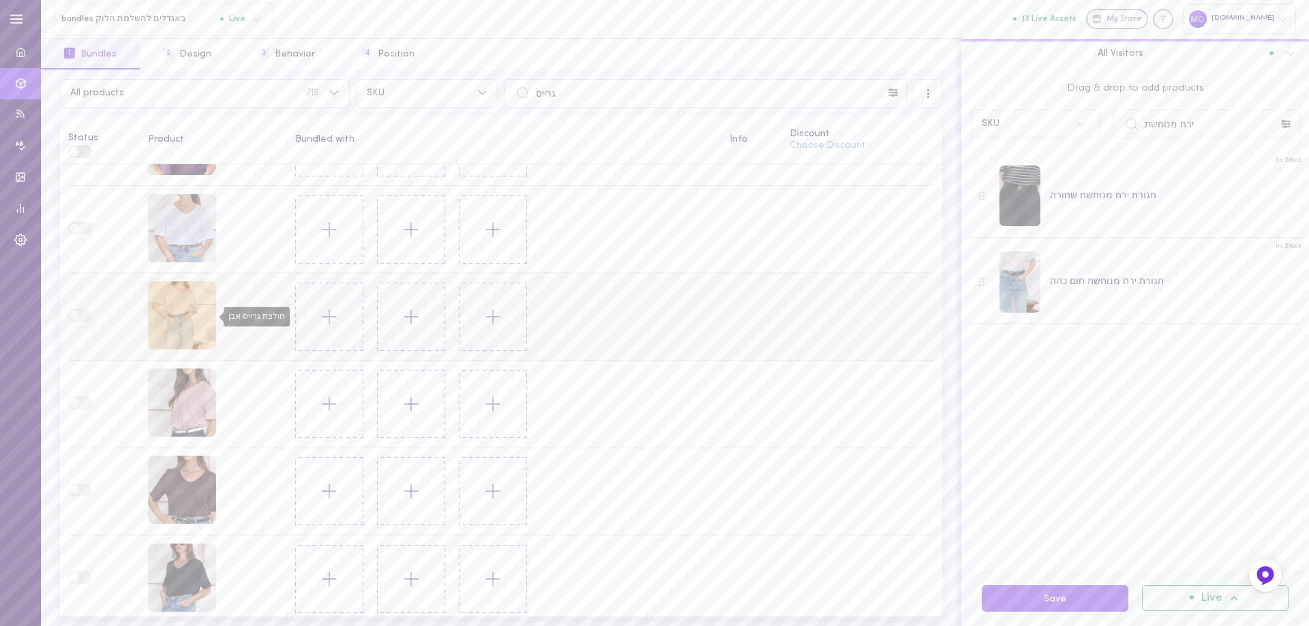
click at [192, 300] on div "חולצת גרייס אבן" at bounding box center [182, 316] width 68 height 68
drag, startPoint x: 1198, startPoint y: 122, endPoint x: 1074, endPoint y: 142, distance: 125.7
click at [1074, 142] on div "Drag & drop to add products SKU ירח מנוחשת" at bounding box center [1135, 108] width 348 height 76
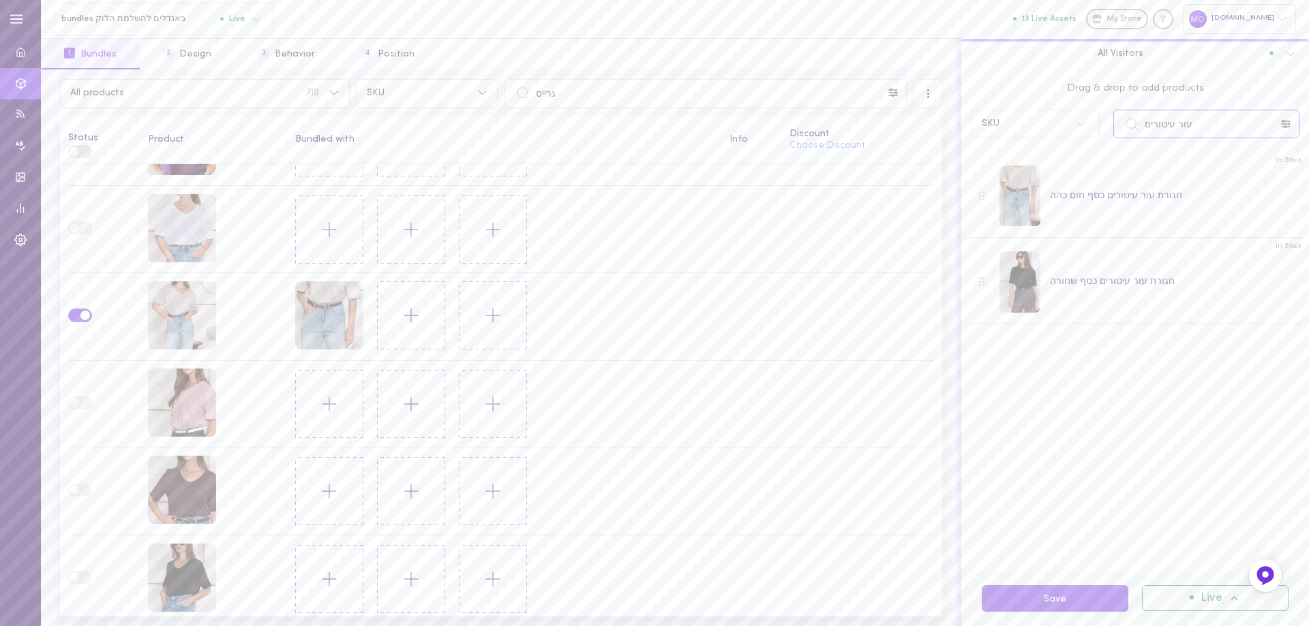
drag, startPoint x: 1198, startPoint y: 118, endPoint x: 1048, endPoint y: 130, distance: 150.5
click at [1048, 130] on div "SKU עור עיטורים" at bounding box center [1135, 124] width 342 height 29
drag, startPoint x: 1188, startPoint y: 127, endPoint x: 1108, endPoint y: 131, distance: 79.9
click at [1110, 131] on div "כריסטינה" at bounding box center [1206, 124] width 200 height 29
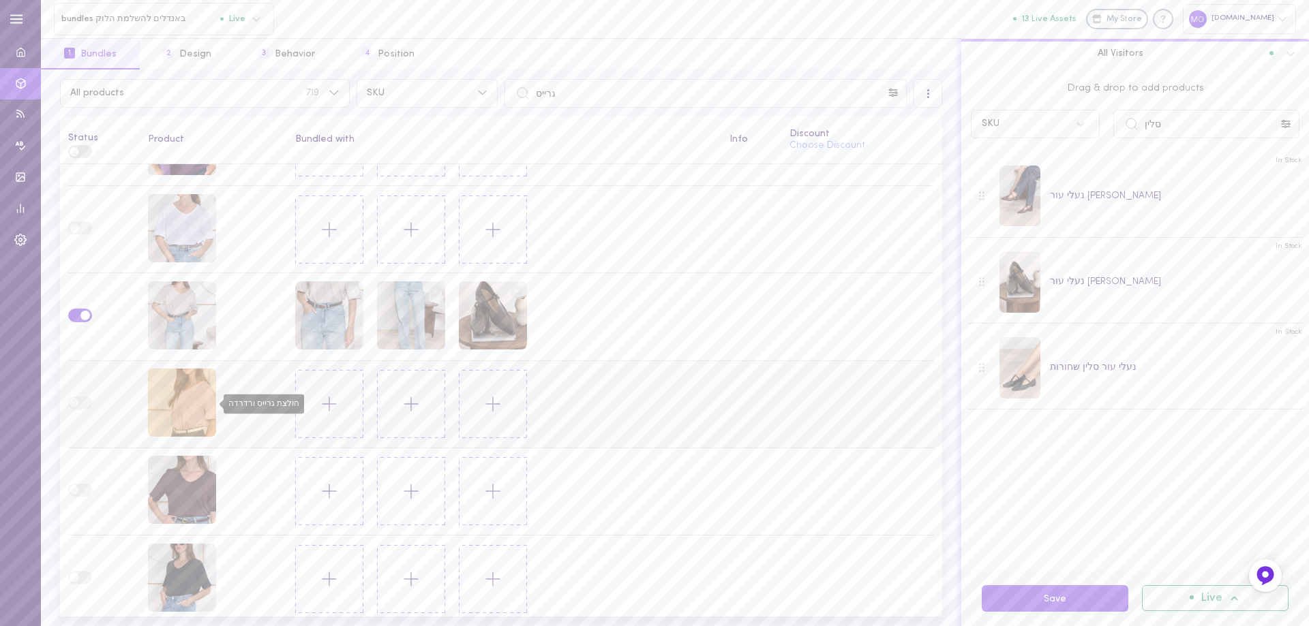
click at [183, 407] on div "חולצת גרייס ורדרדה" at bounding box center [182, 403] width 68 height 68
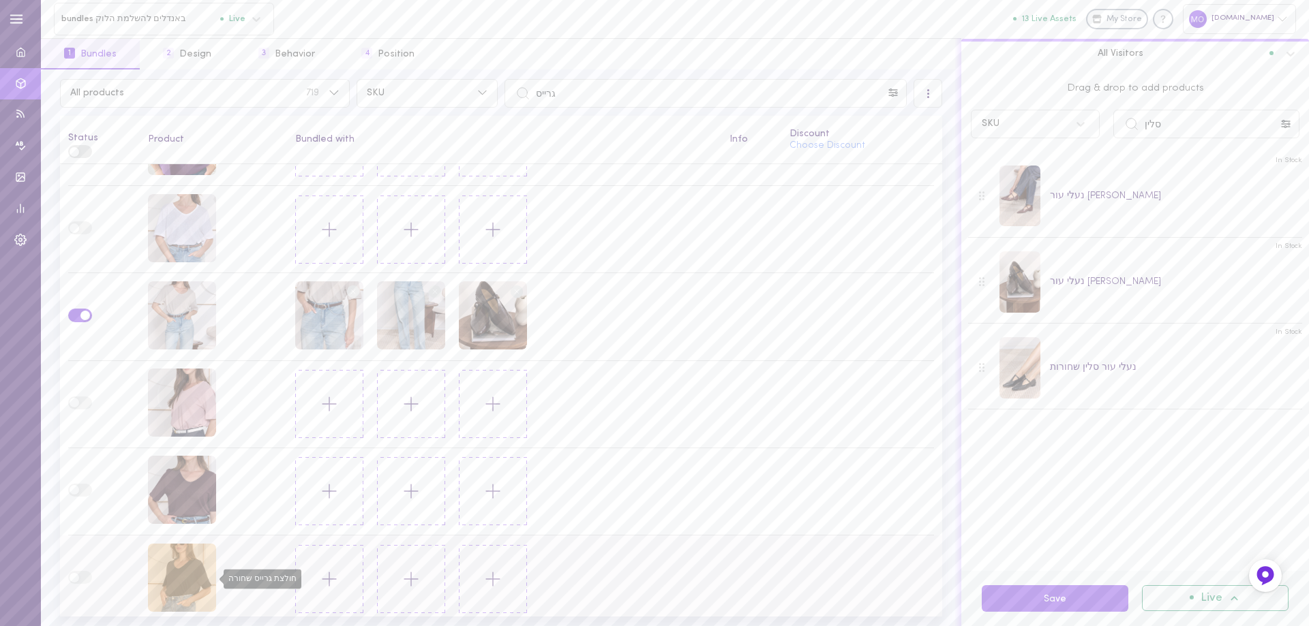
click at [174, 578] on div "חולצת גרייס שחורה" at bounding box center [182, 578] width 68 height 68
drag, startPoint x: 1170, startPoint y: 134, endPoint x: 1067, endPoint y: 136, distance: 103.0
click at [1067, 136] on div "SKU סלין" at bounding box center [1135, 124] width 342 height 29
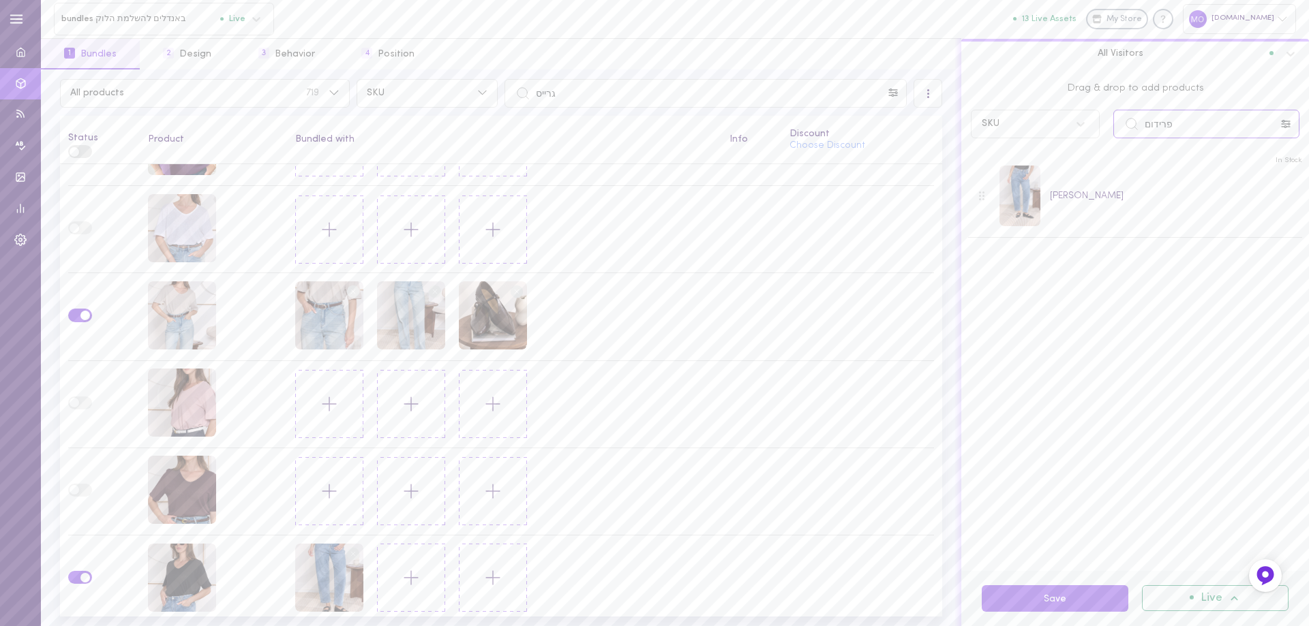
drag, startPoint x: 1179, startPoint y: 123, endPoint x: 1042, endPoint y: 125, distance: 137.0
click at [1042, 125] on div "SKU פרידום" at bounding box center [1135, 124] width 342 height 29
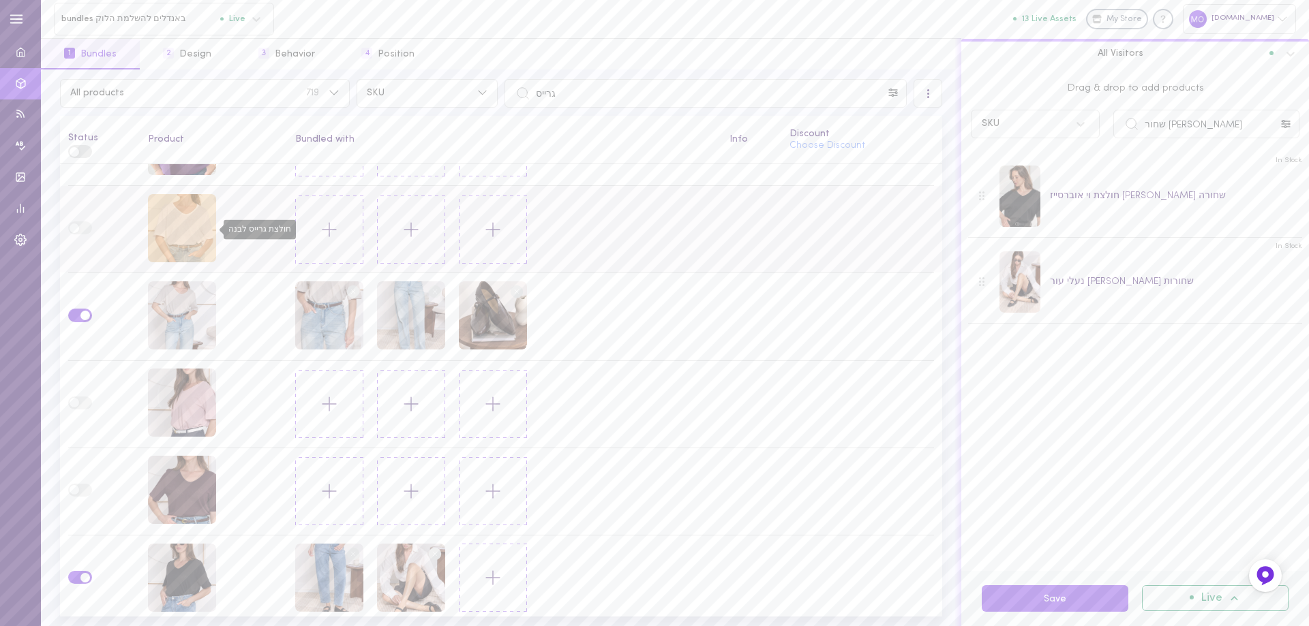
click at [192, 233] on div "חולצת גרייס לבנה" at bounding box center [182, 228] width 68 height 68
drag, startPoint x: 1199, startPoint y: 125, endPoint x: 1085, endPoint y: 151, distance: 116.7
click at [1085, 151] on div "Drag & drop to add products SKU [PERSON_NAME] שחור In Stock חולצת וי אוברסייז […" at bounding box center [1135, 321] width 348 height 502
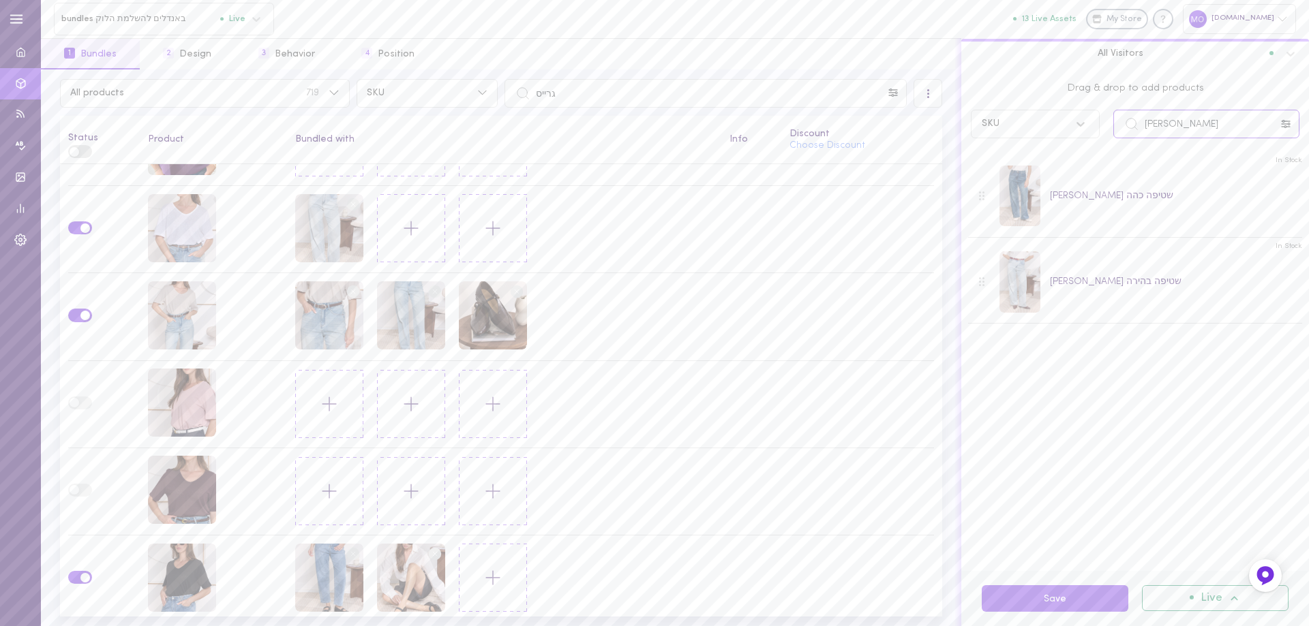
drag, startPoint x: 1168, startPoint y: 119, endPoint x: 1093, endPoint y: 122, distance: 75.7
click at [1093, 122] on div "[PERSON_NAME]" at bounding box center [1135, 124] width 342 height 29
drag, startPoint x: 1210, startPoint y: 129, endPoint x: 923, endPoint y: 189, distance: 293.3
click at [928, 187] on div "All products 719 SKU גרייס All Visitors Status Product Bundled with Info Discou…" at bounding box center [675, 348] width 1268 height 557
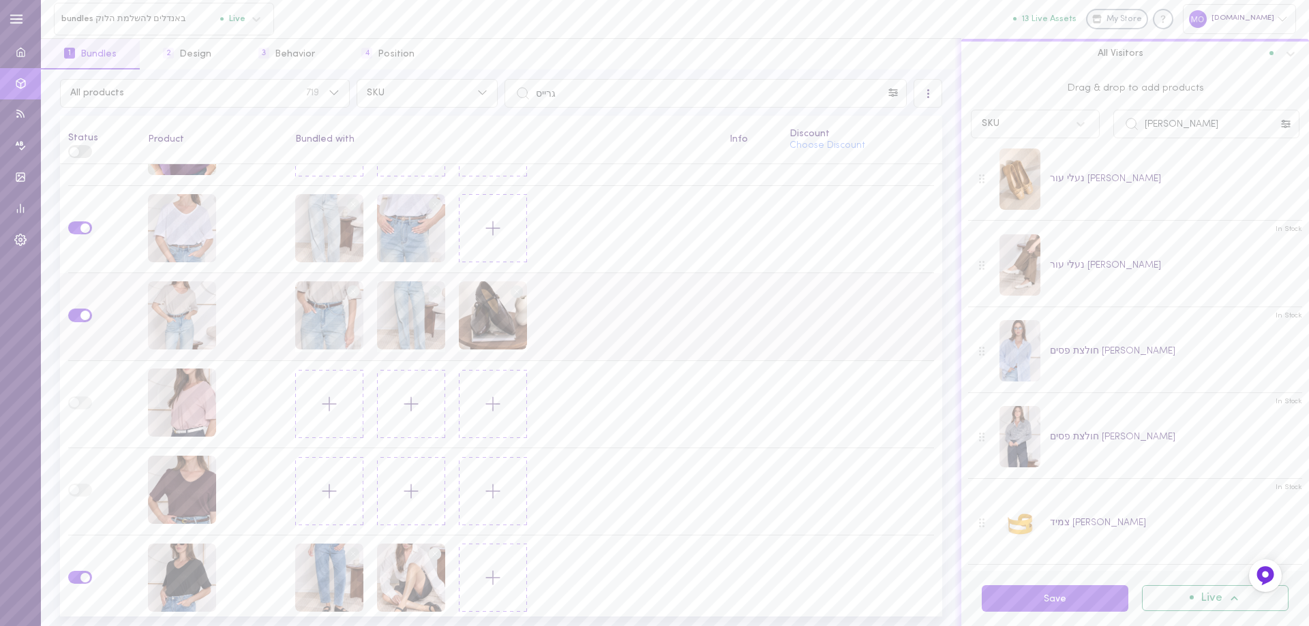
scroll to position [104, 0]
drag, startPoint x: 1166, startPoint y: 134, endPoint x: 1071, endPoint y: 138, distance: 94.9
click at [1071, 138] on div "SKU [PERSON_NAME]" at bounding box center [1135, 124] width 342 height 29
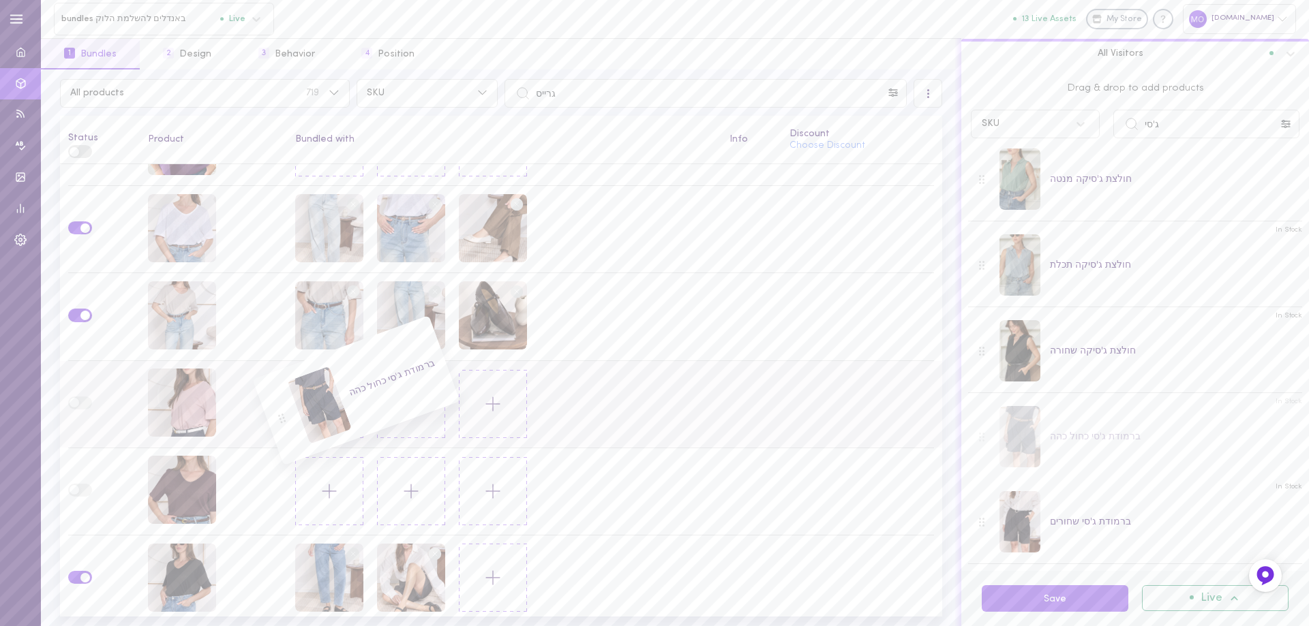
scroll to position [361, 0]
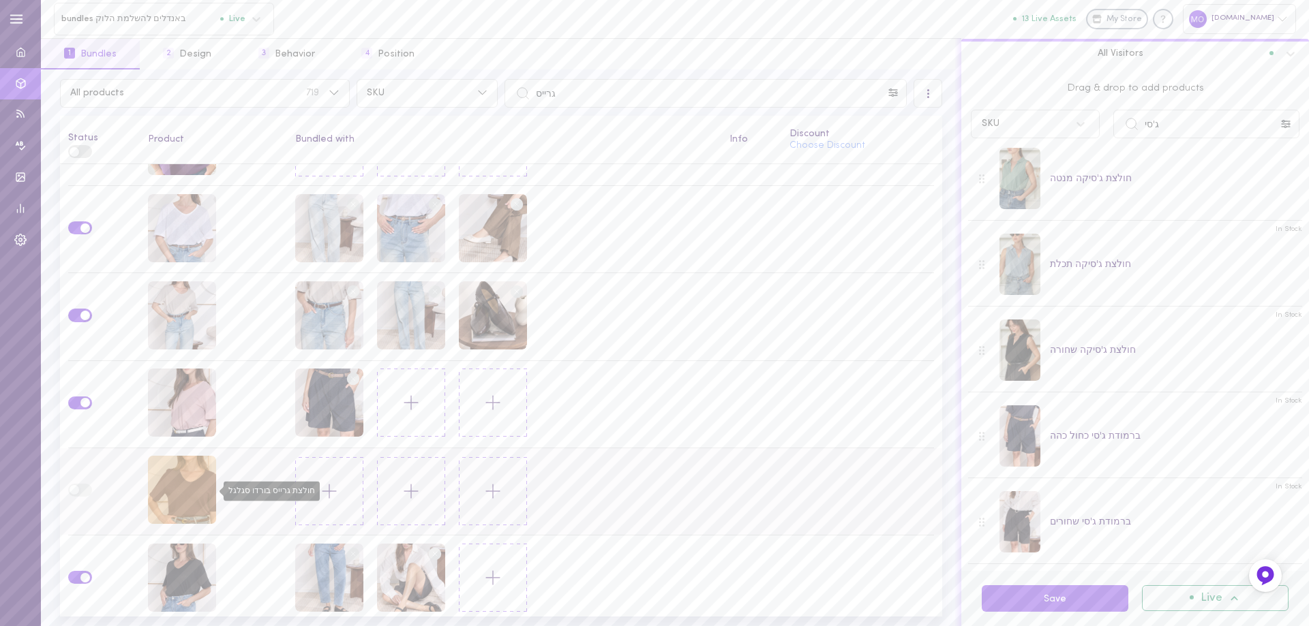
click at [192, 489] on div "חולצת גרייס בורדו סגלגל" at bounding box center [182, 490] width 68 height 68
drag, startPoint x: 1108, startPoint y: 152, endPoint x: 1035, endPoint y: 169, distance: 75.6
click at [1036, 170] on div "Drag & drop to add products SKU ג'סי In Stock חולצת ג'סי תחרה לבנה In Stock חול…" at bounding box center [1135, 321] width 348 height 502
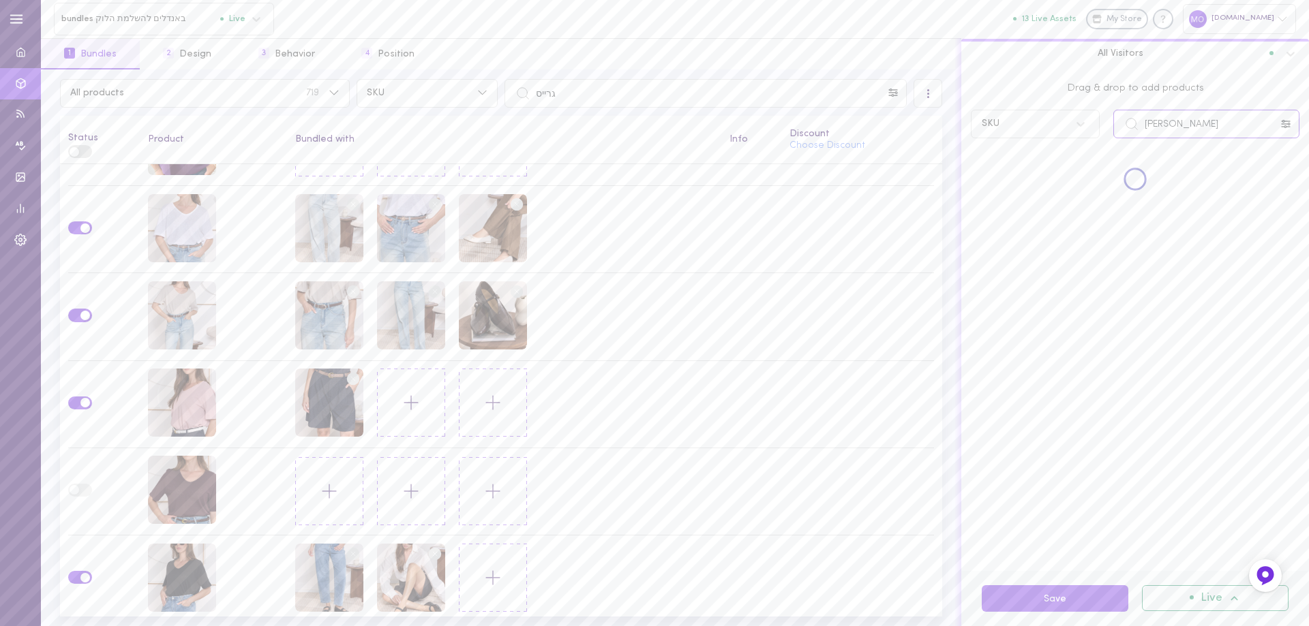
scroll to position [0, 0]
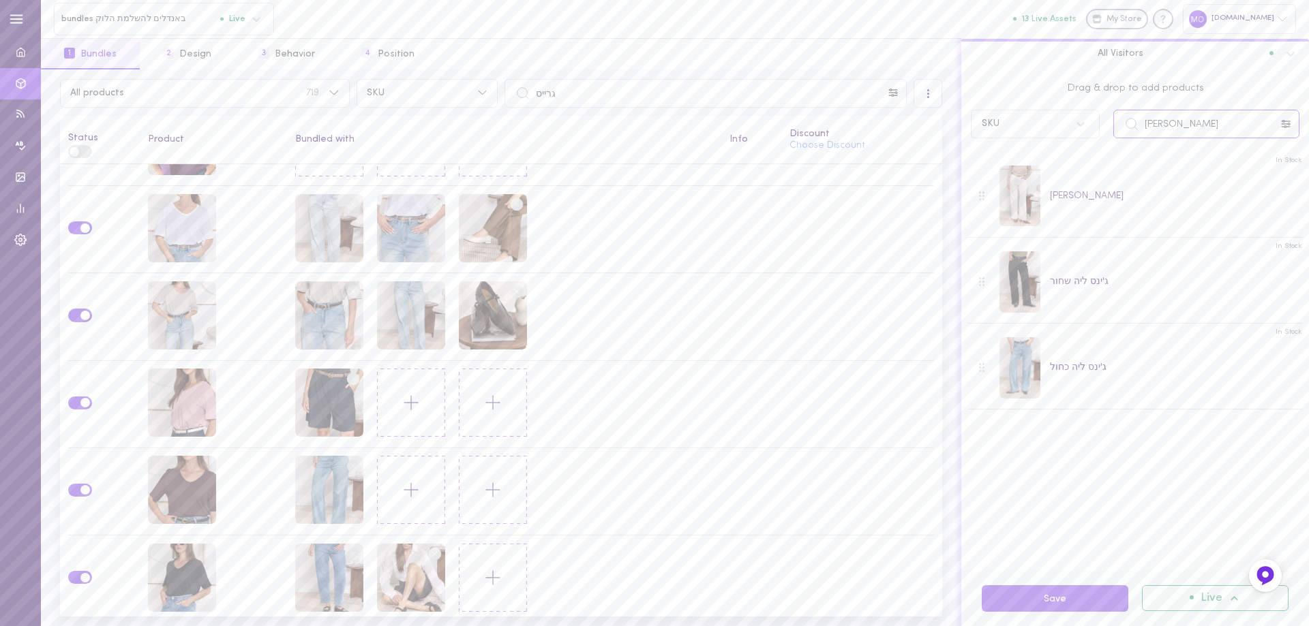
drag, startPoint x: 1191, startPoint y: 130, endPoint x: 1037, endPoint y: 139, distance: 153.7
click at [1037, 139] on div "Drag & drop to add products SKU ג'ינס ליה" at bounding box center [1135, 108] width 348 height 76
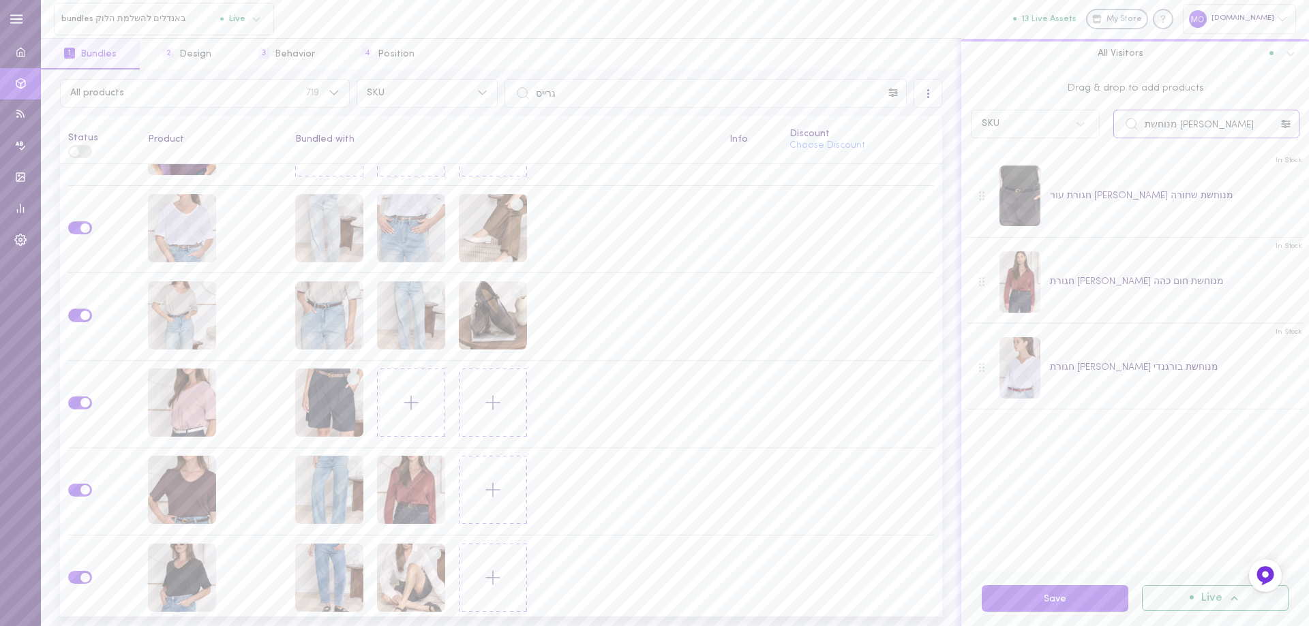
drag, startPoint x: 1156, startPoint y: 132, endPoint x: 1067, endPoint y: 134, distance: 89.3
click at [1067, 134] on div "SKU [PERSON_NAME] מנוחשת" at bounding box center [1135, 124] width 342 height 29
type input "[PERSON_NAME] חומו"
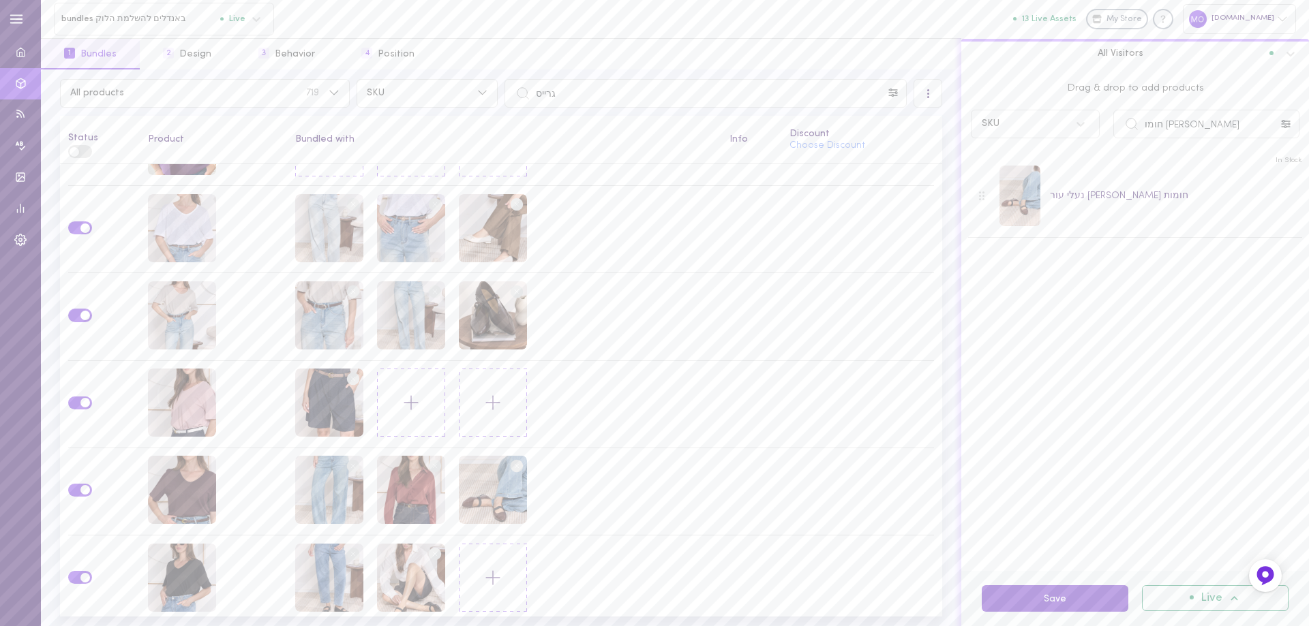
click at [1091, 598] on button "Save" at bounding box center [1055, 599] width 147 height 27
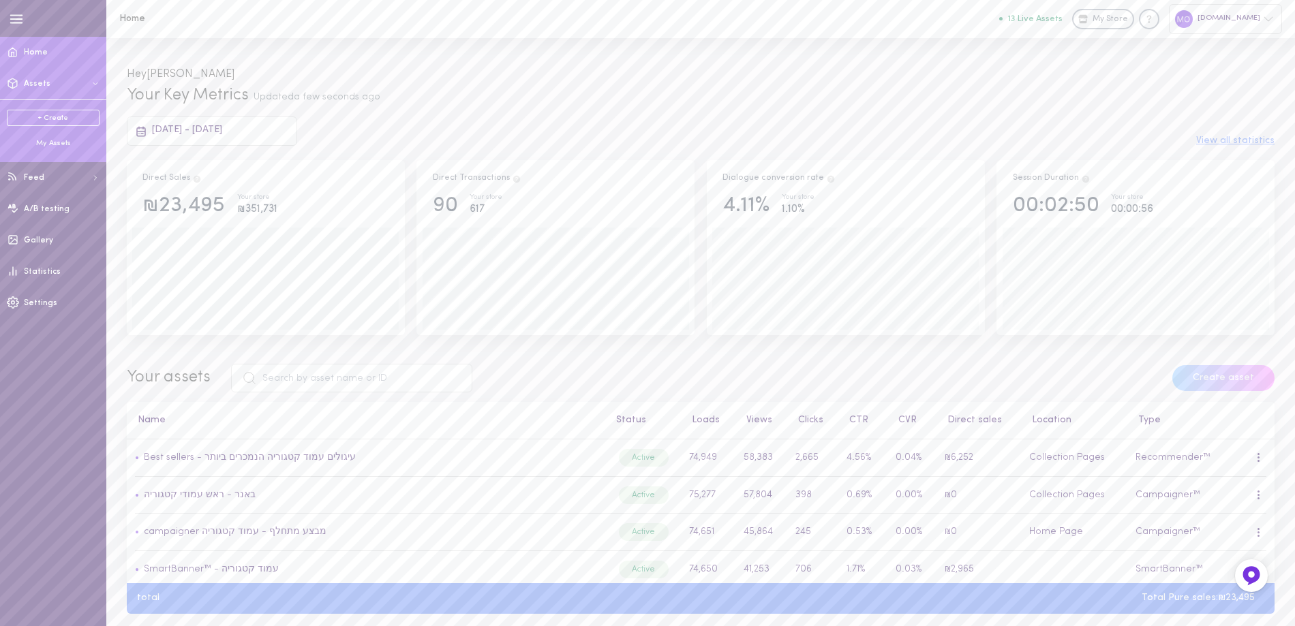
click at [62, 143] on div "My Assets" at bounding box center [53, 143] width 93 height 10
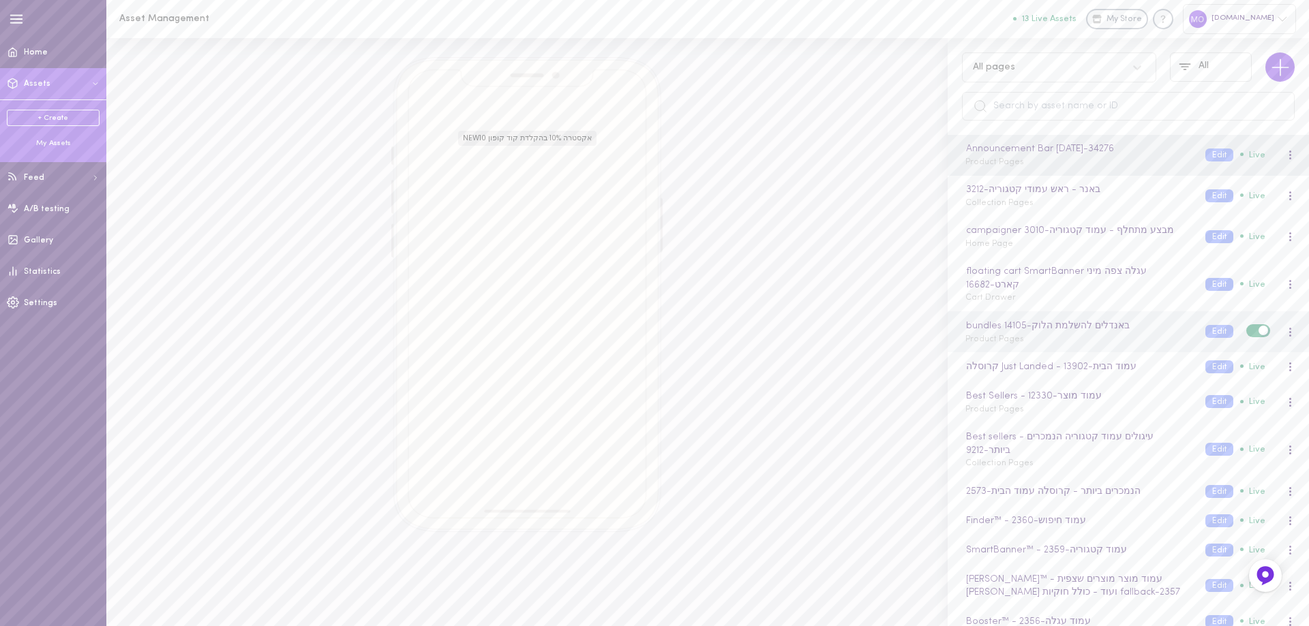
click at [1071, 343] on div "bundles באנדלים להשלמת הלוק - 14105 Product Pages" at bounding box center [1075, 332] width 240 height 27
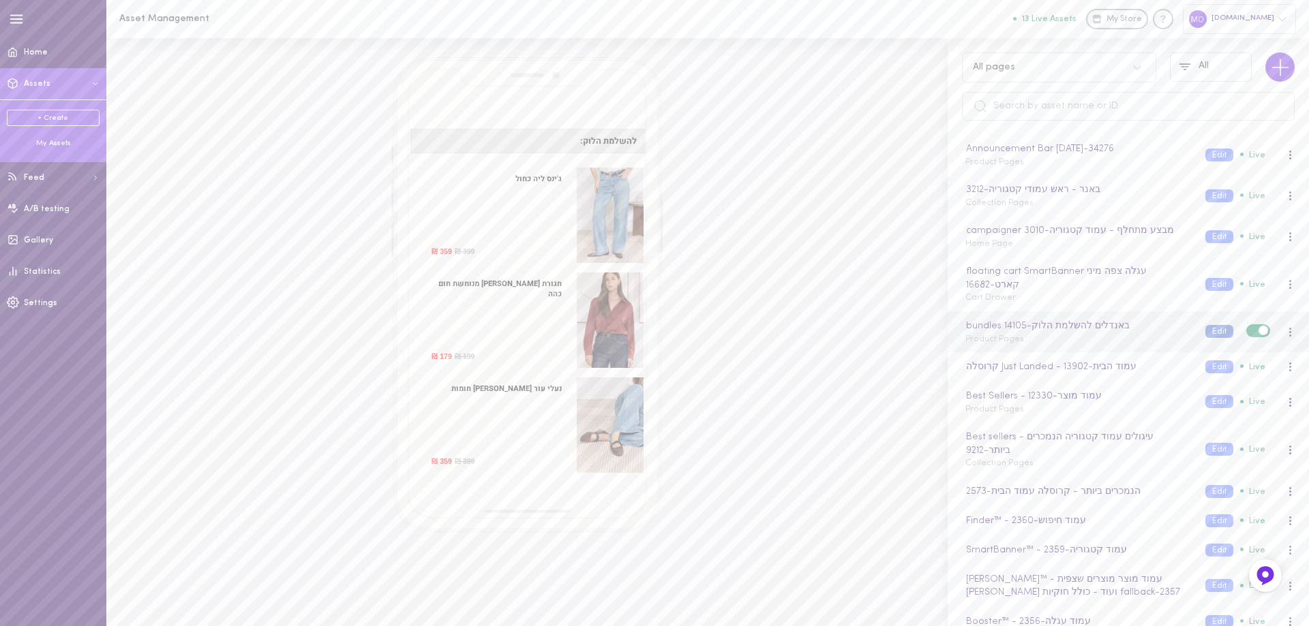
click at [1205, 331] on button "Edit" at bounding box center [1219, 331] width 28 height 13
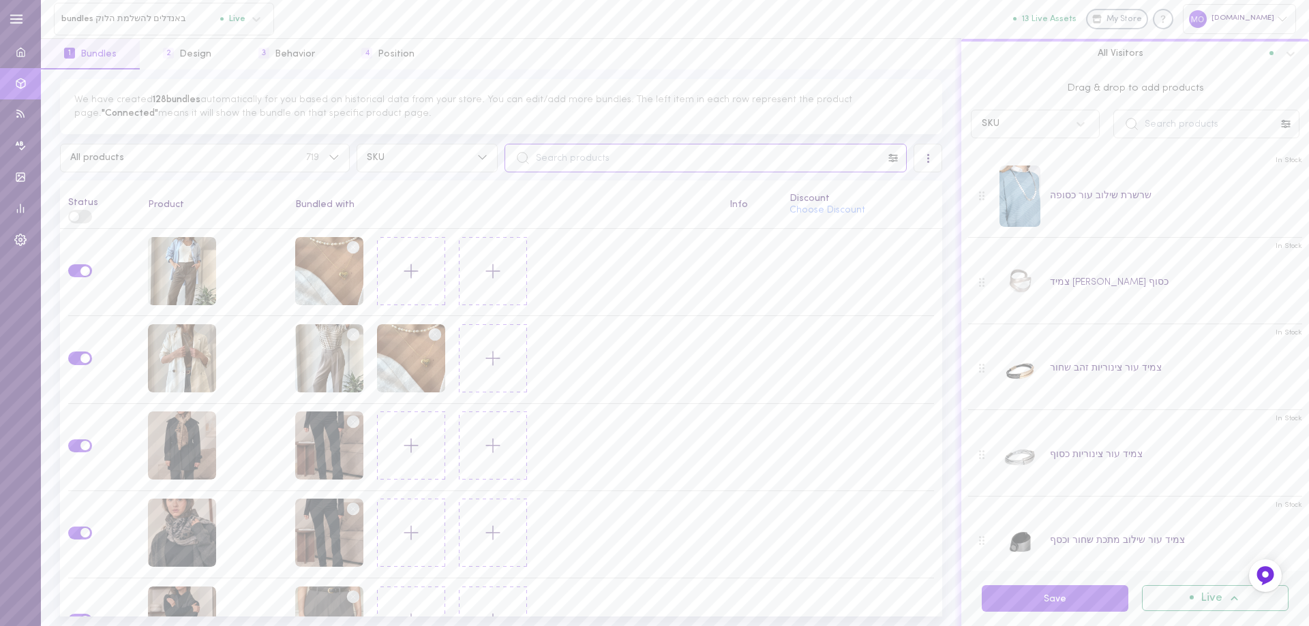
click at [645, 153] on input "text" at bounding box center [705, 158] width 402 height 29
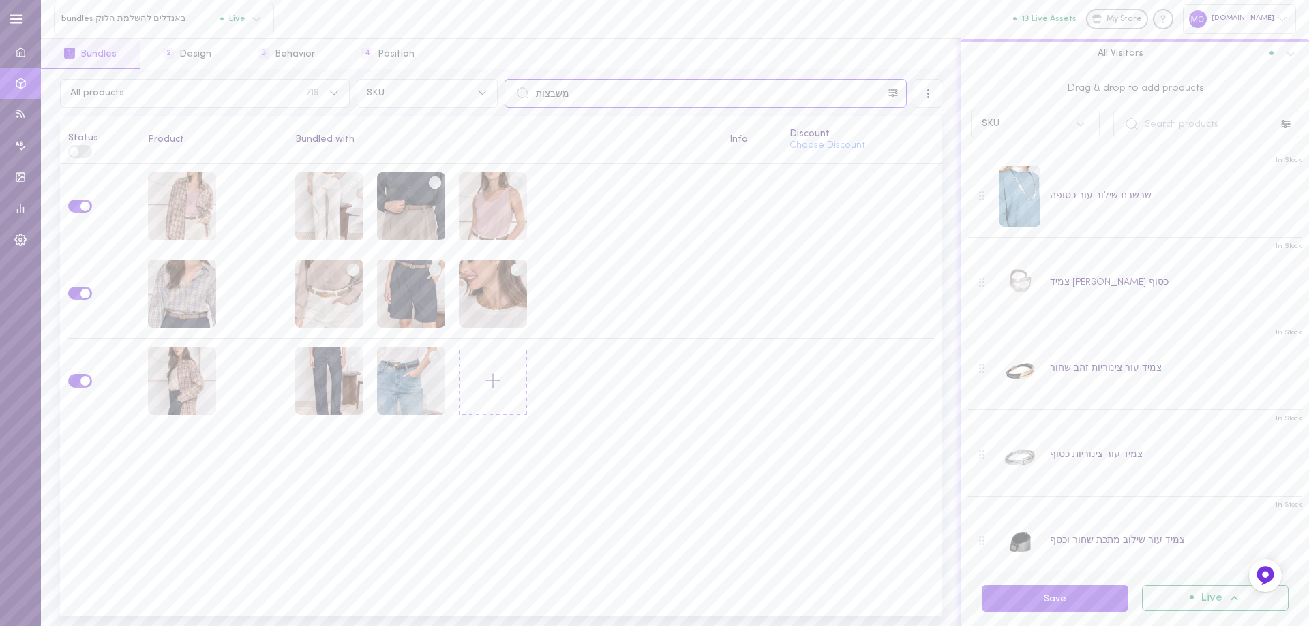
type input "משבצות"
click at [1173, 136] on input "text" at bounding box center [1206, 124] width 186 height 29
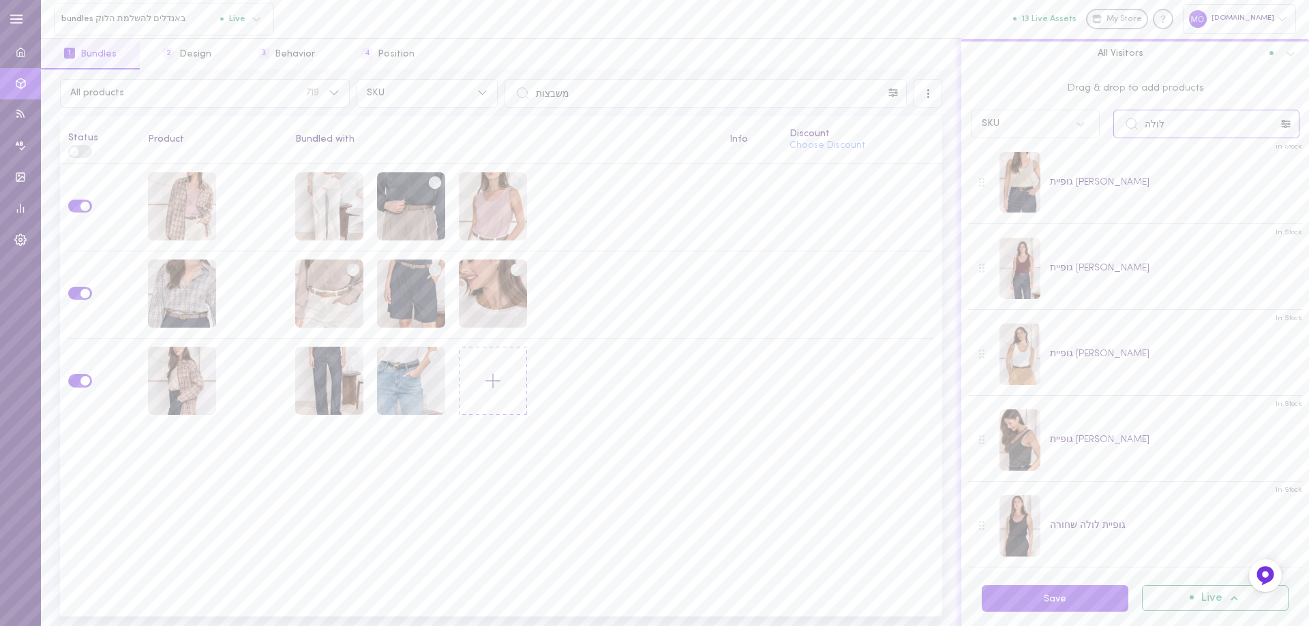
scroll to position [17, 0]
type input "לולה"
click at [1068, 601] on button "Save" at bounding box center [1055, 599] width 147 height 27
